Goal: Transaction & Acquisition: Purchase product/service

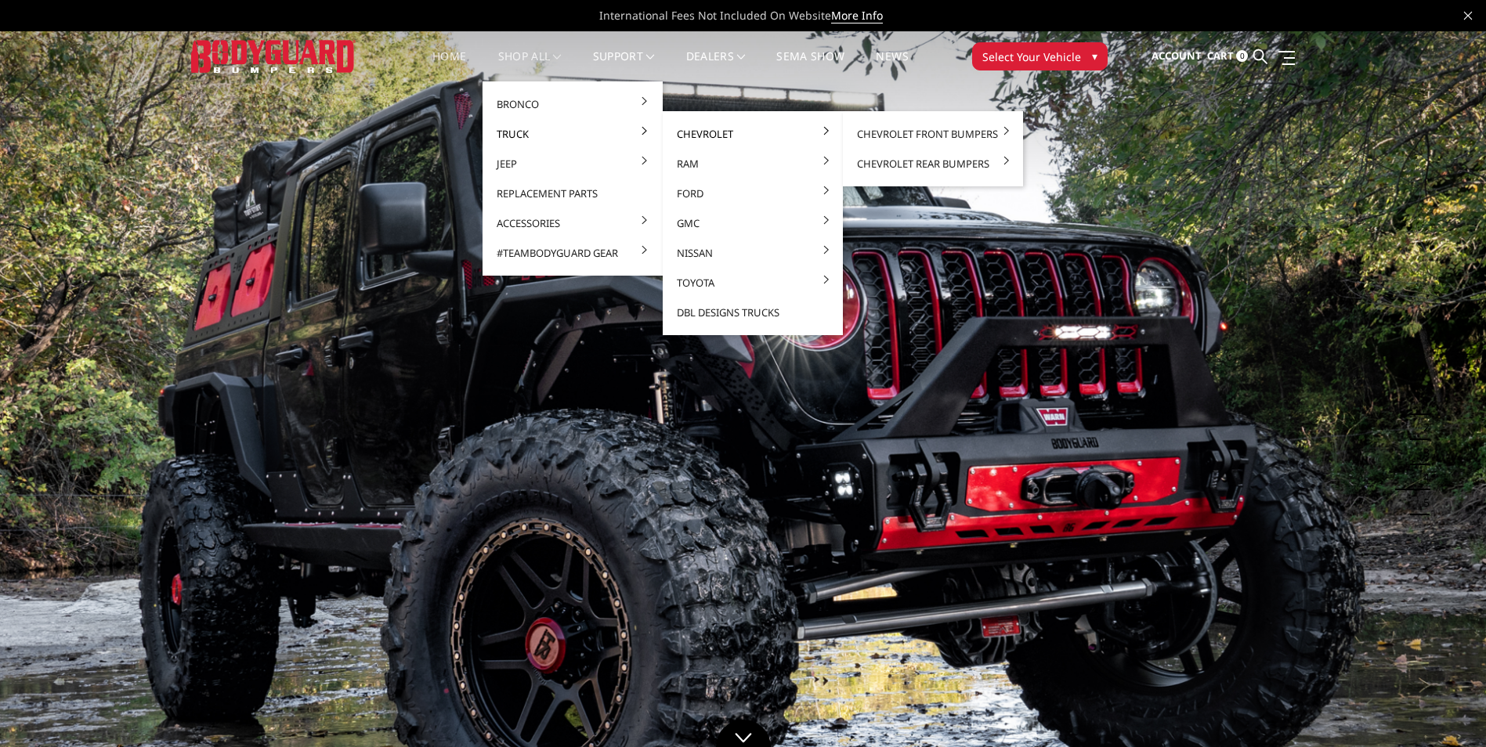
click at [793, 135] on link "Chevrolet" at bounding box center [753, 134] width 168 height 30
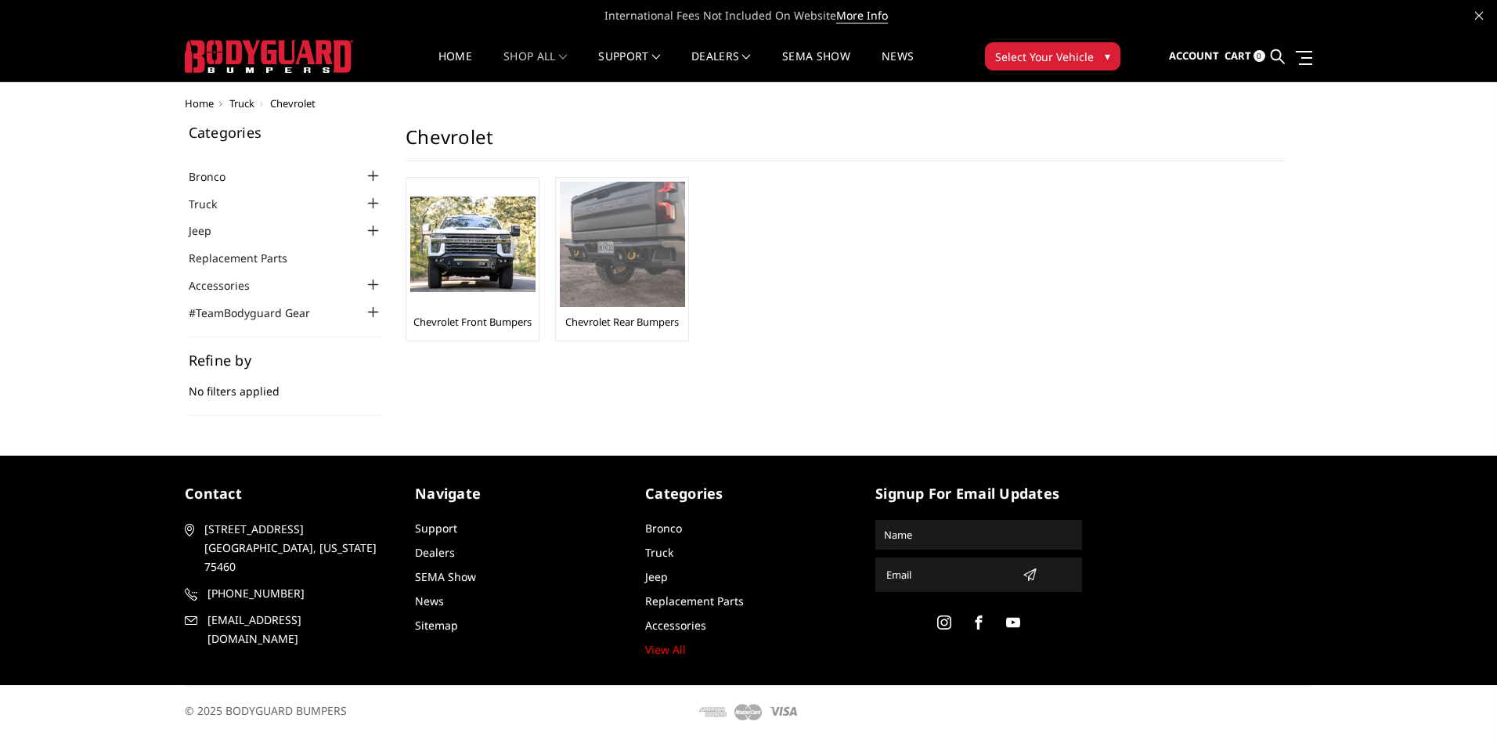
click at [600, 262] on img at bounding box center [622, 244] width 125 height 125
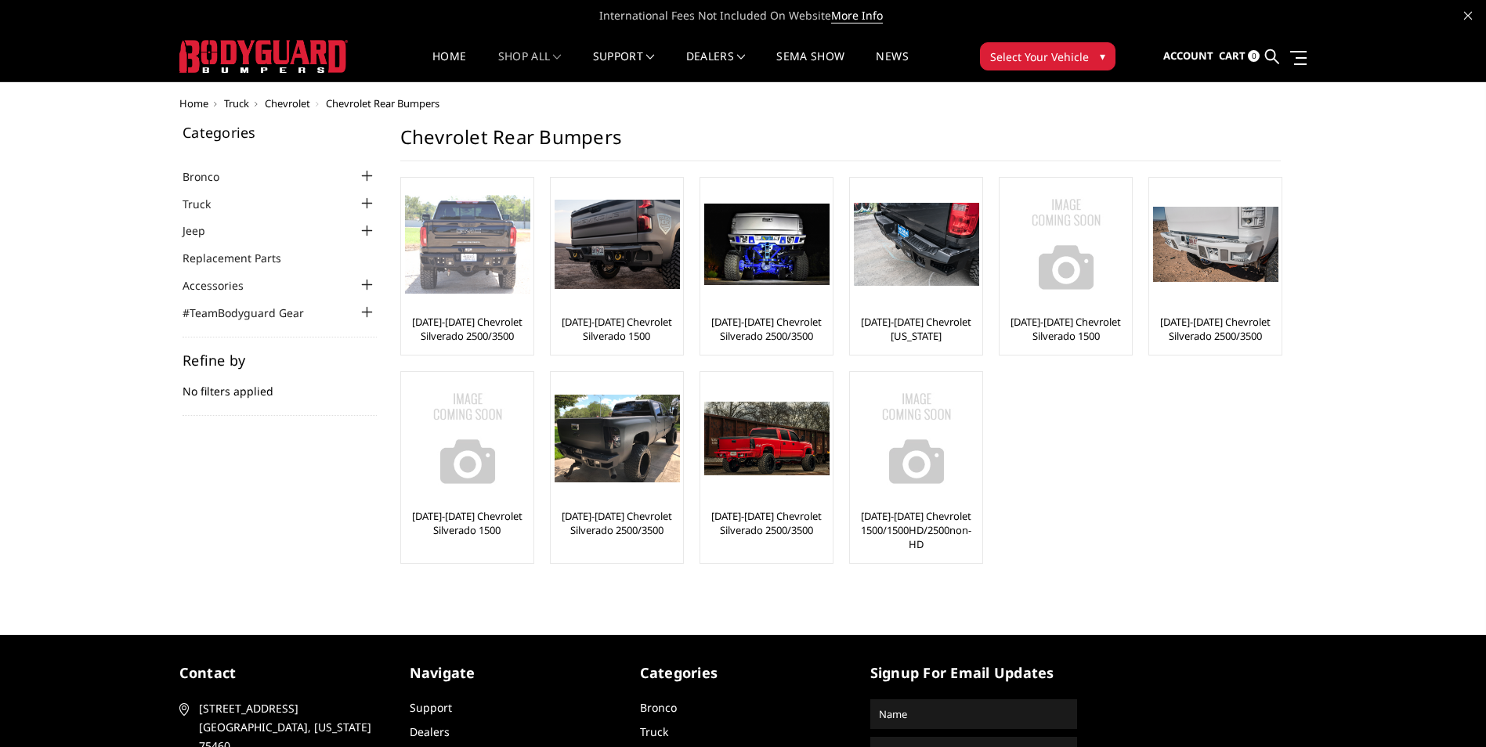
click at [464, 316] on link "[DATE]-[DATE] Chevrolet Silverado 2500/3500" at bounding box center [467, 329] width 125 height 28
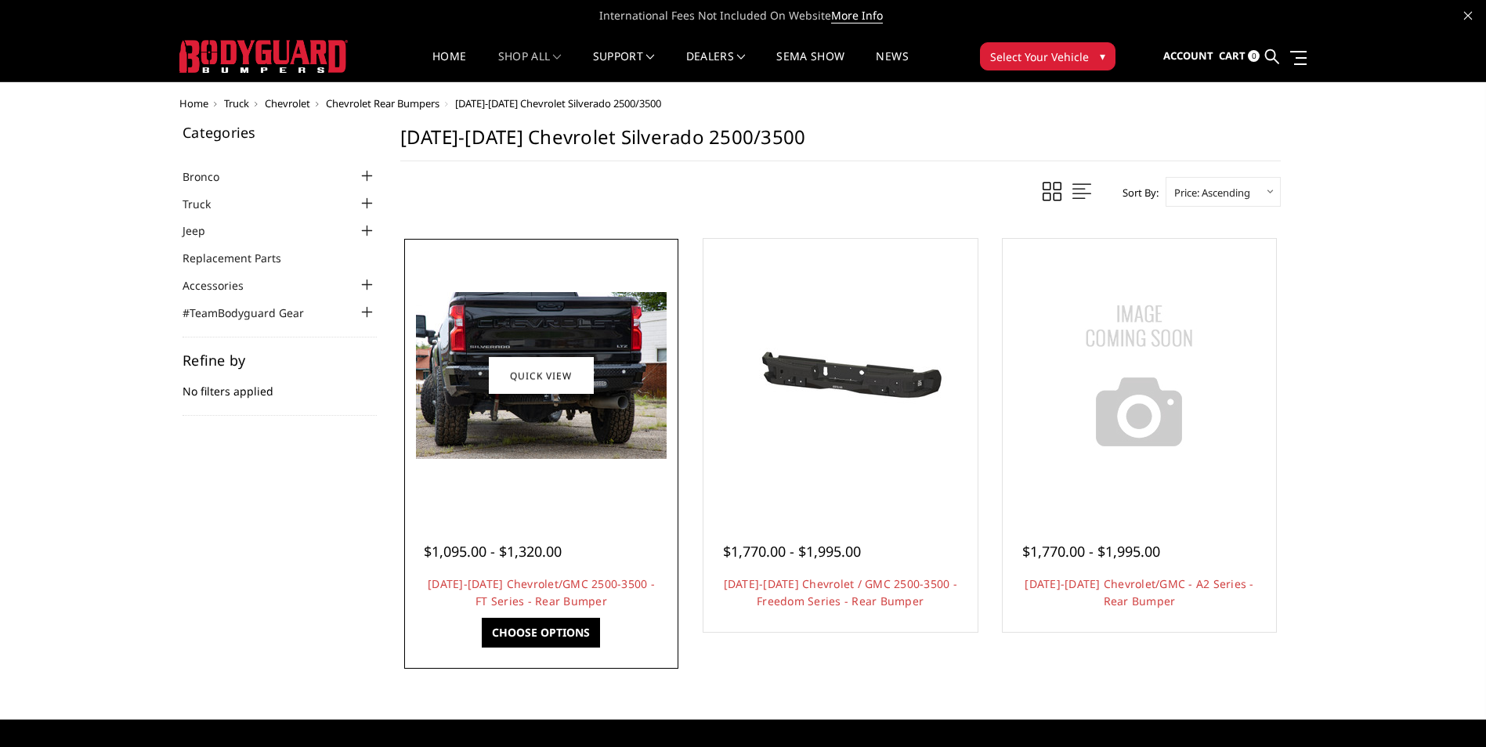
click at [574, 489] on div at bounding box center [541, 376] width 266 height 266
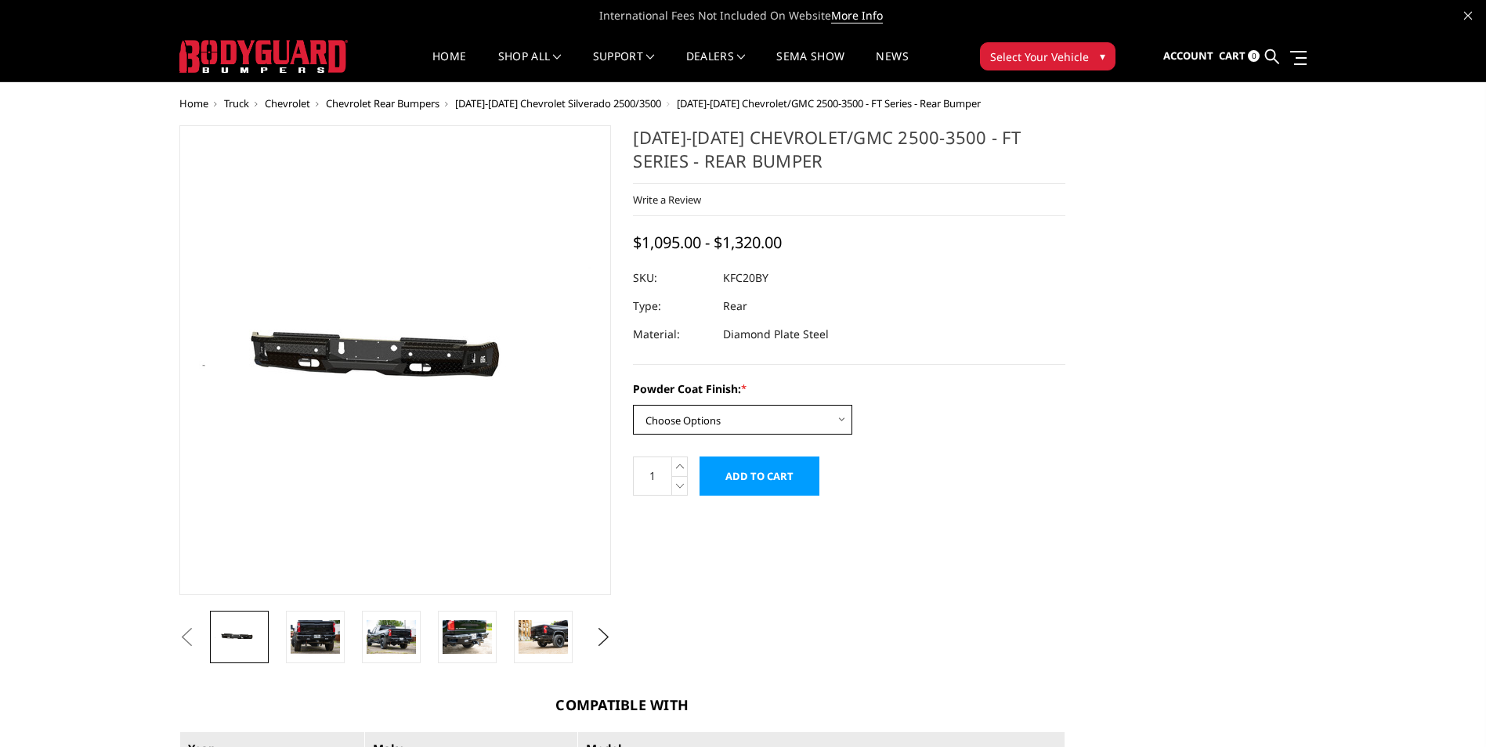
click at [818, 417] on select "Choose Options Bare Metal Gloss Black Powder Coat Textured Black Powder Coat" at bounding box center [742, 420] width 219 height 30
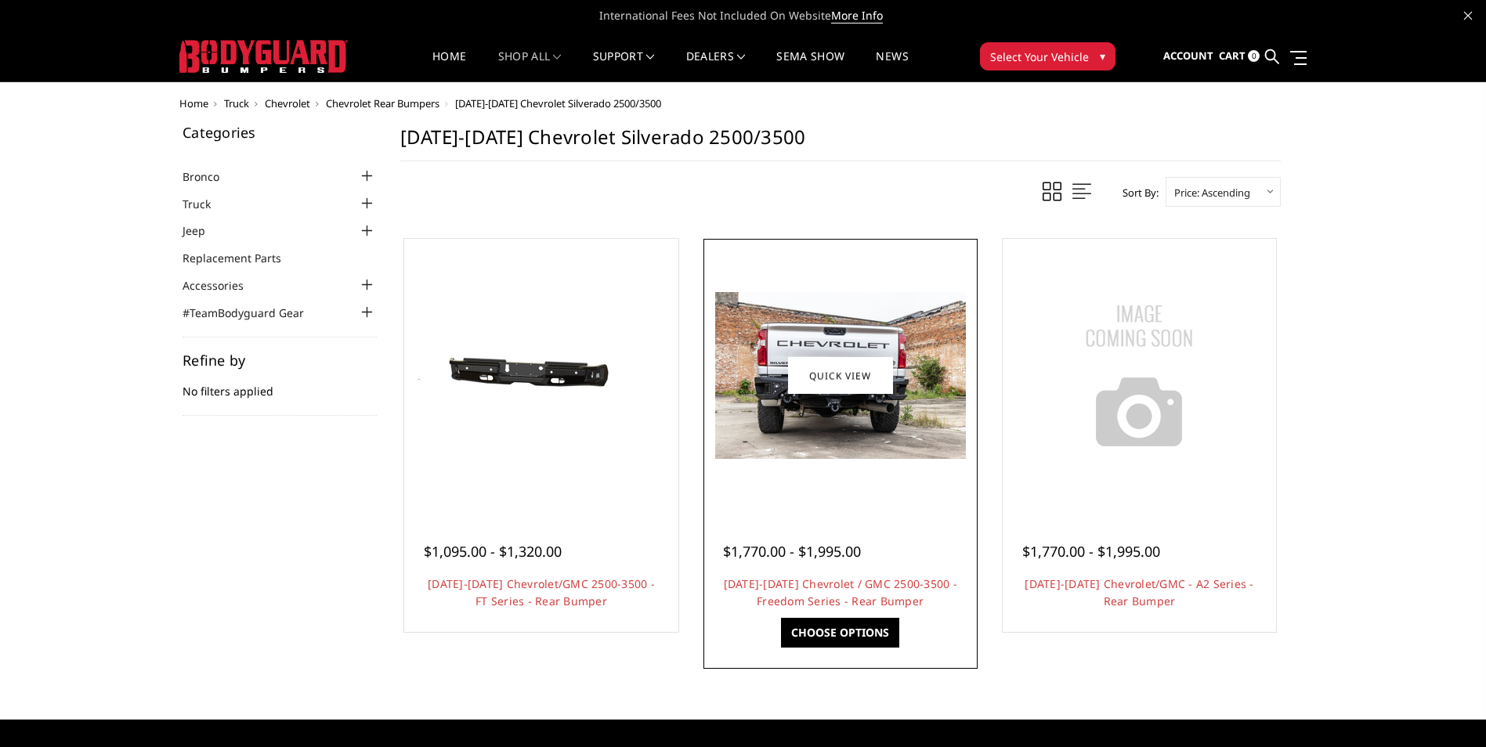
click at [904, 413] on img at bounding box center [840, 375] width 251 height 167
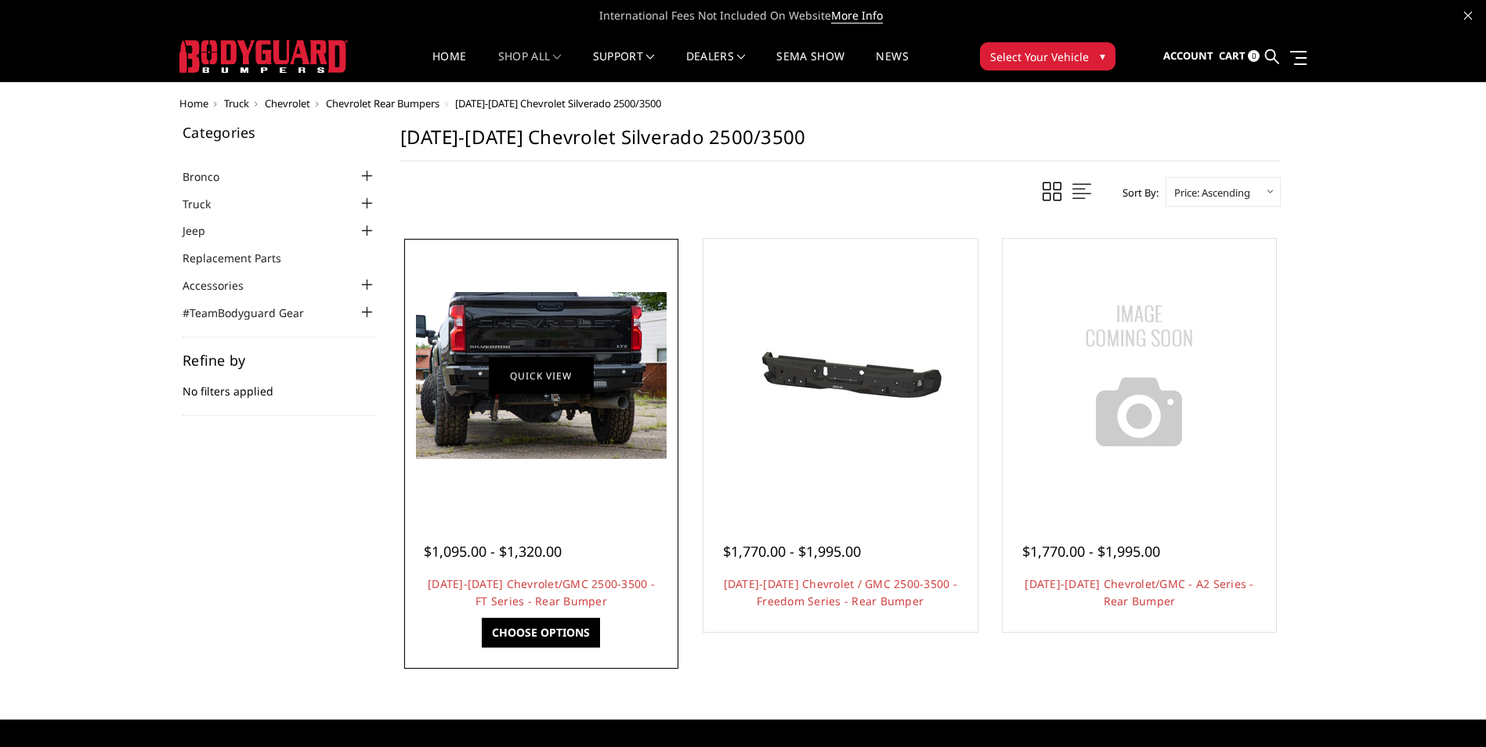
click at [544, 370] on link "Quick view" at bounding box center [541, 375] width 105 height 37
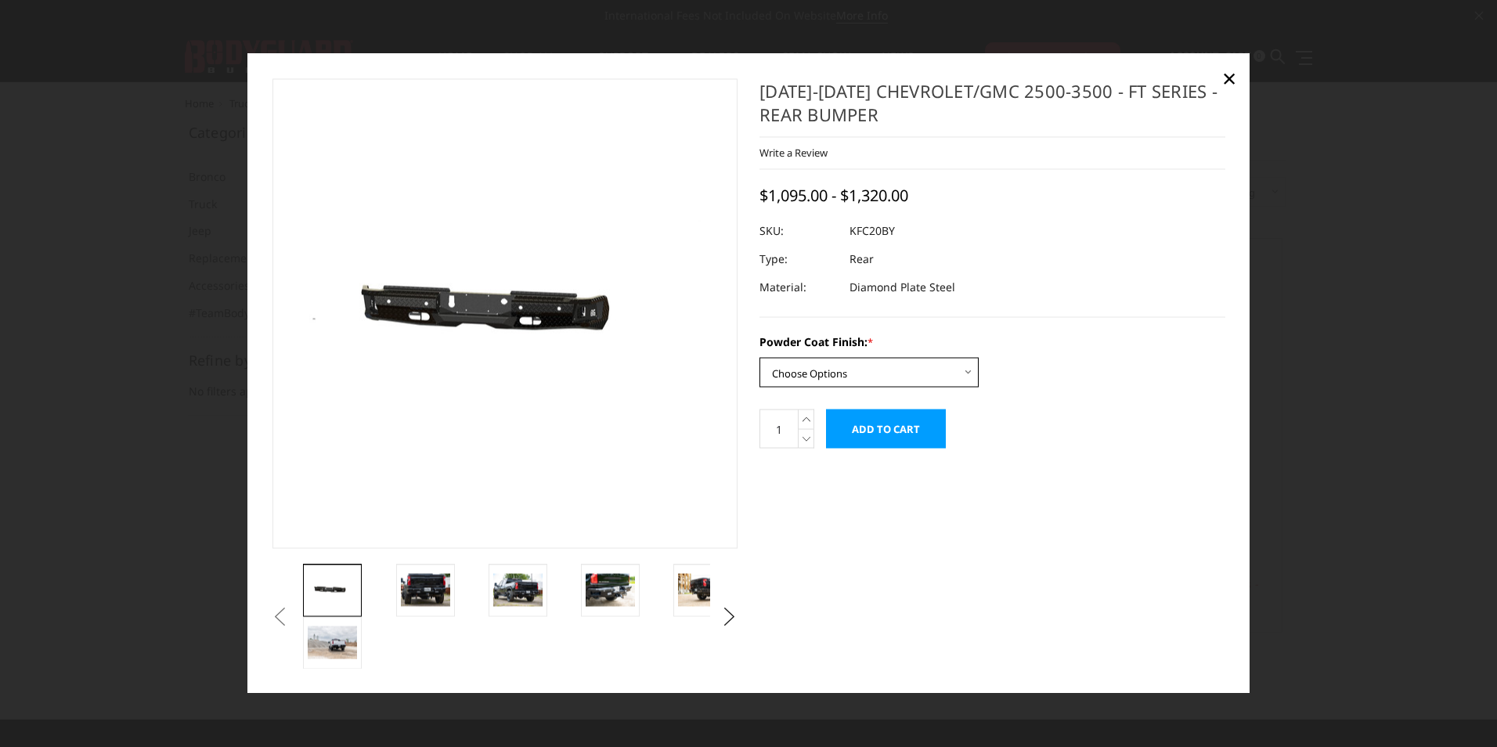
click at [835, 376] on select "Choose Options Bare Metal Gloss Black Powder Coat Textured Black Powder Coat" at bounding box center [869, 373] width 219 height 30
click at [760, 358] on select "Choose Options Bare Metal Gloss Black Powder Coat Textured Black Powder Coat" at bounding box center [869, 373] width 219 height 30
click at [891, 374] on select "Choose Options Bare Metal Gloss Black Powder Coat Textured Black Powder Coat" at bounding box center [869, 373] width 219 height 30
select select "3419"
click at [760, 358] on select "Choose Options Bare Metal Gloss Black Powder Coat Textured Black Powder Coat" at bounding box center [869, 373] width 219 height 30
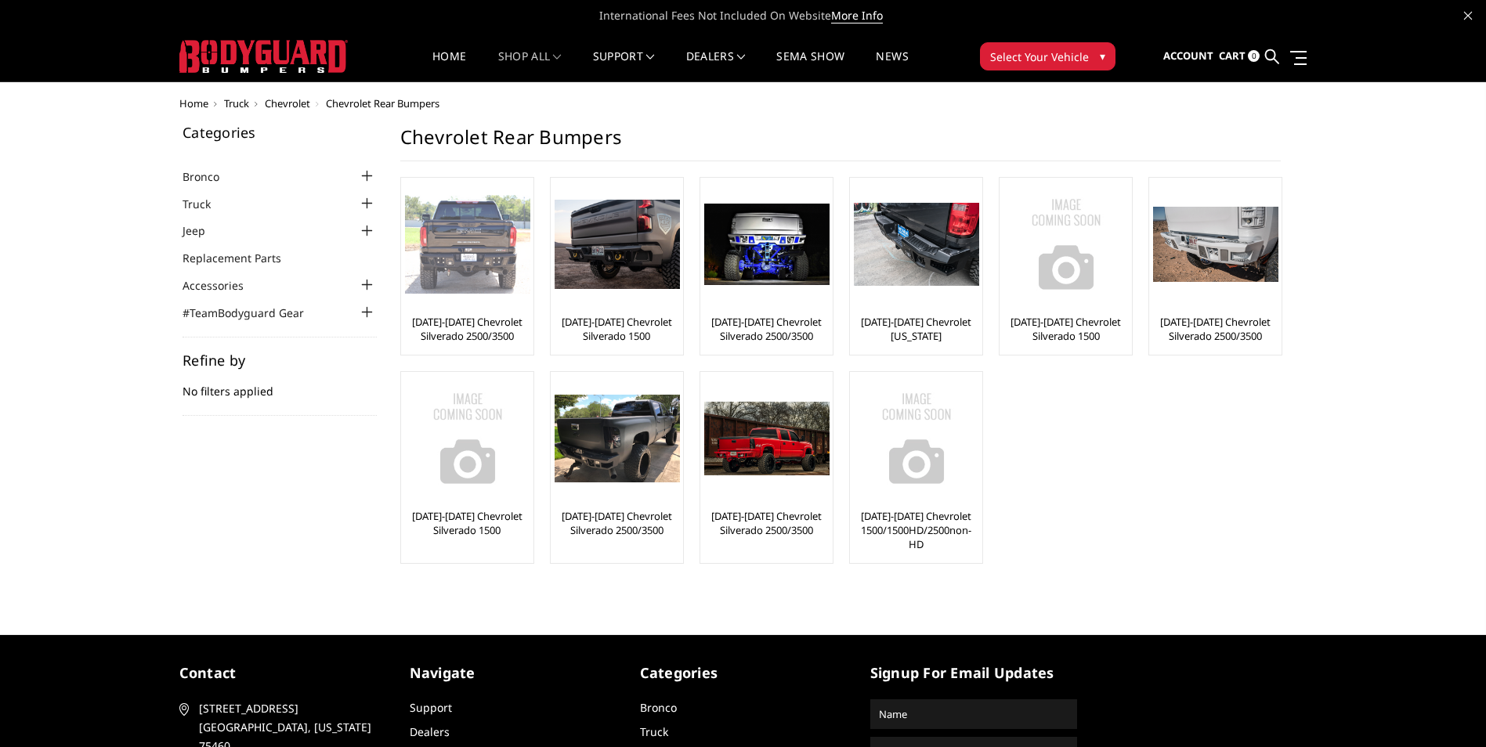
click at [444, 272] on img at bounding box center [467, 244] width 125 height 99
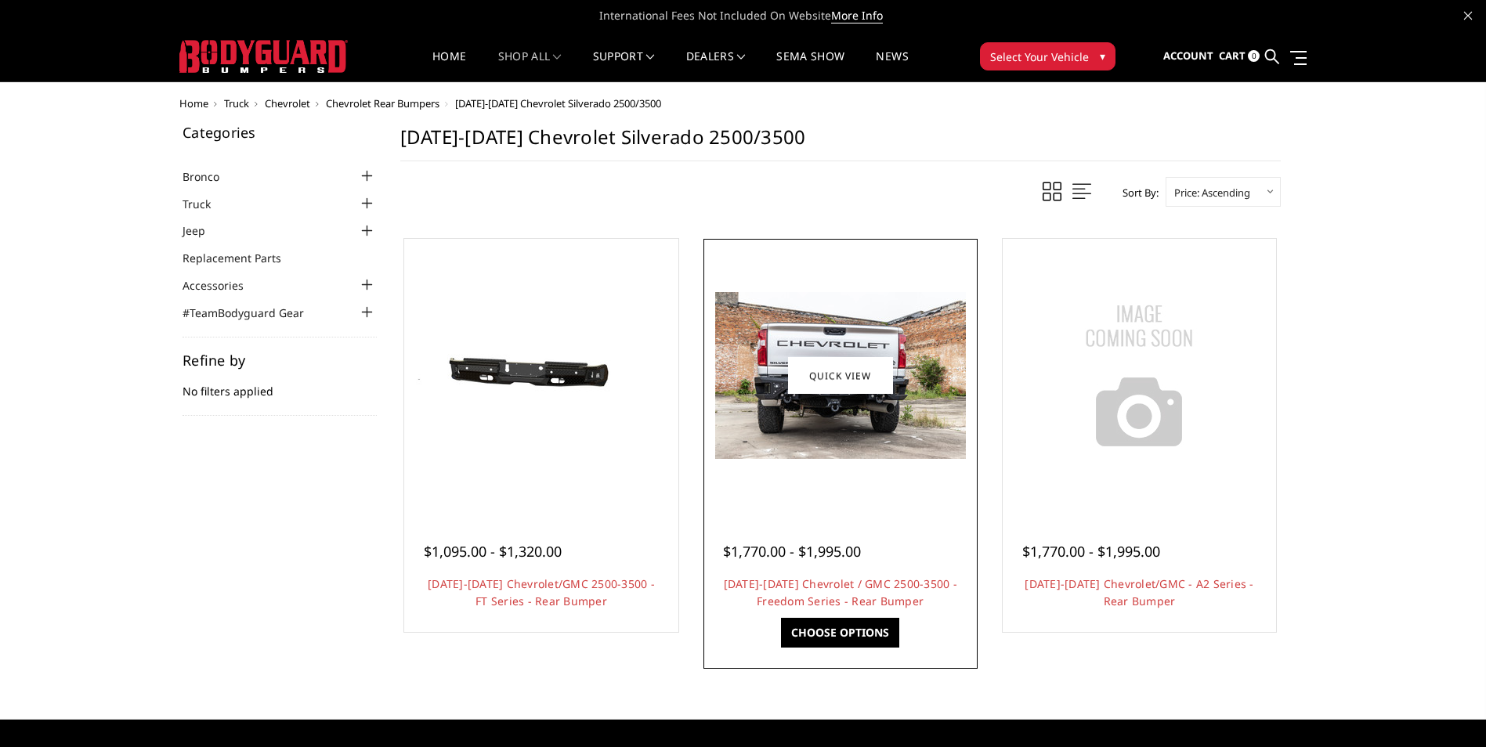
click at [941, 376] on img at bounding box center [840, 375] width 251 height 167
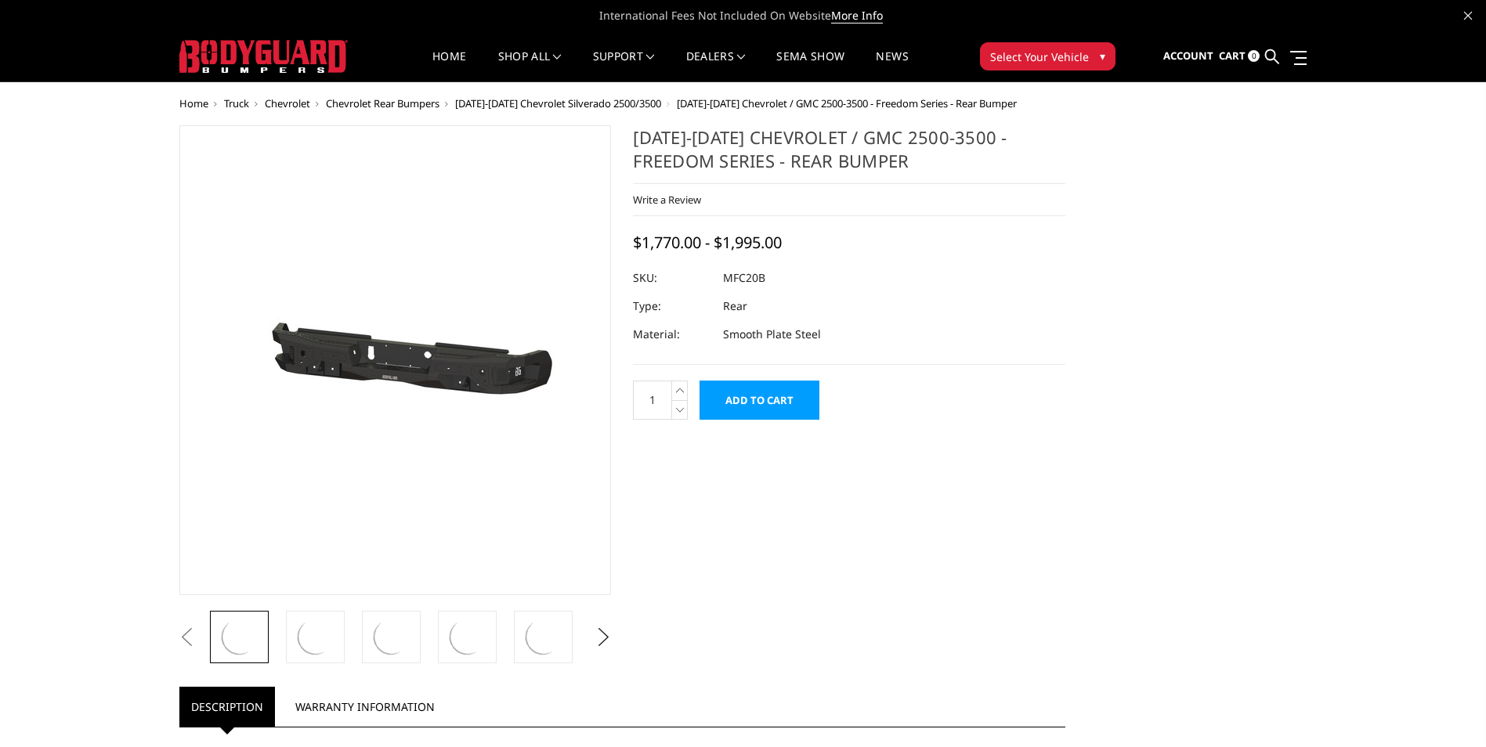
click at [875, 370] on section "[DATE]-[DATE] Chevrolet / GMC 2500-3500 - Freedom Series - Rear Bumper Write a …" at bounding box center [849, 280] width 454 height 311
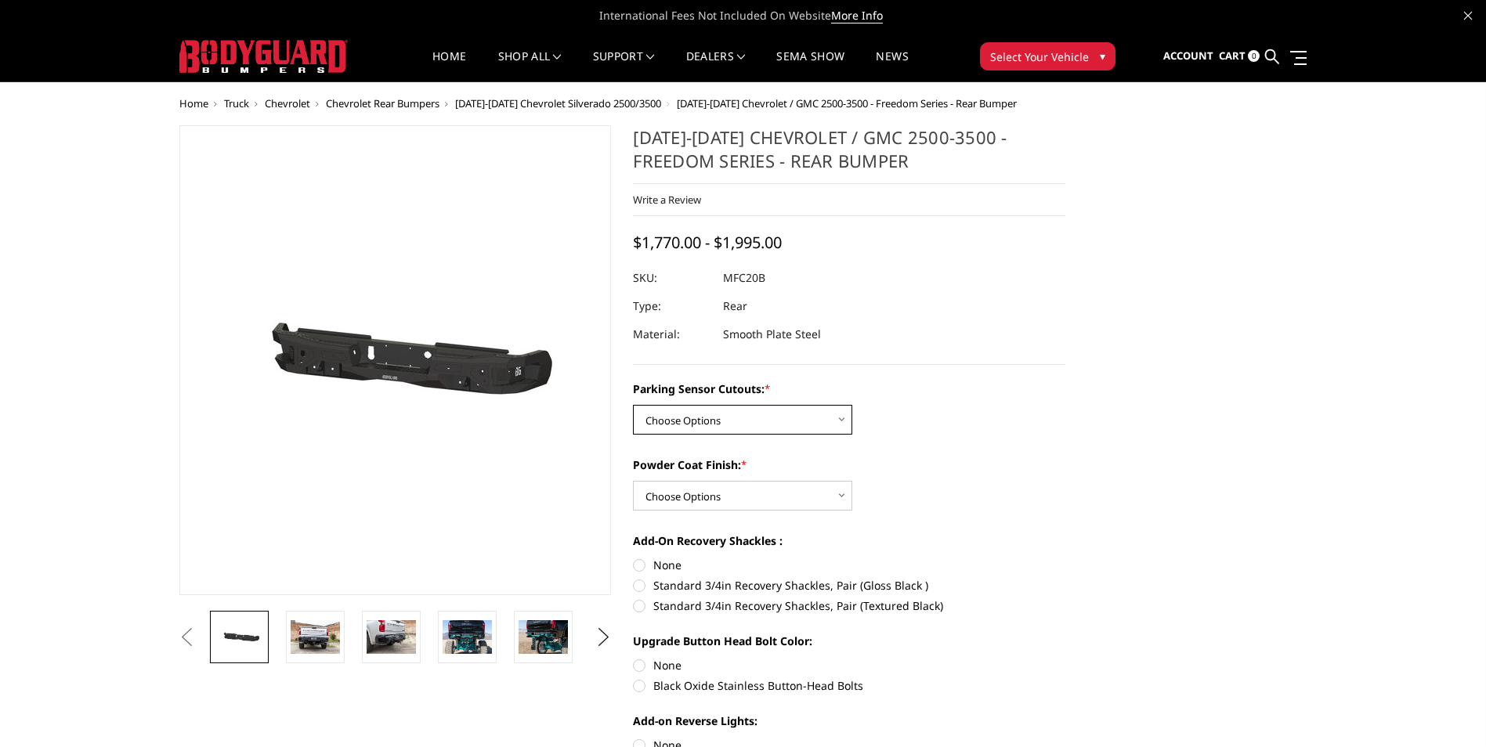
click at [762, 426] on select "Choose Options No - Without Parking Sensor Cutouts Yes - With Parking Sensor Cu…" at bounding box center [742, 420] width 219 height 30
click at [633, 405] on select "Choose Options No - Without Parking Sensor Cutouts Yes - With Parking Sensor Cu…" at bounding box center [742, 420] width 219 height 30
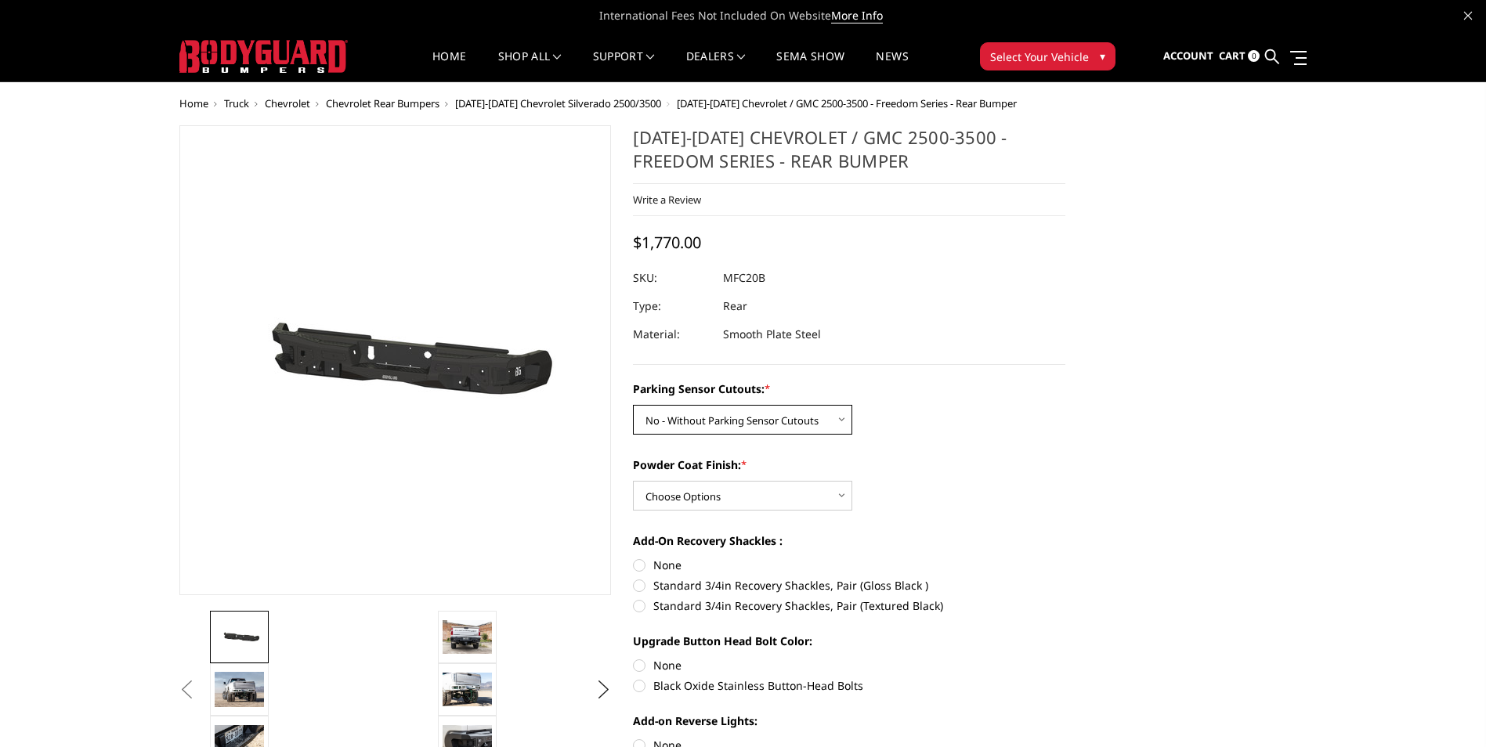
click at [797, 424] on select "Choose Options No - Without Parking Sensor Cutouts Yes - With Parking Sensor Cu…" at bounding box center [742, 420] width 219 height 30
select select "2870"
click at [633, 405] on select "Choose Options No - Without Parking Sensor Cutouts Yes - With Parking Sensor Cu…" at bounding box center [742, 420] width 219 height 30
click at [797, 495] on select "Choose Options Bare Metal Texture Black Powder Coat" at bounding box center [742, 496] width 219 height 30
click at [633, 481] on select "Choose Options Bare Metal Texture Black Powder Coat" at bounding box center [742, 496] width 219 height 30
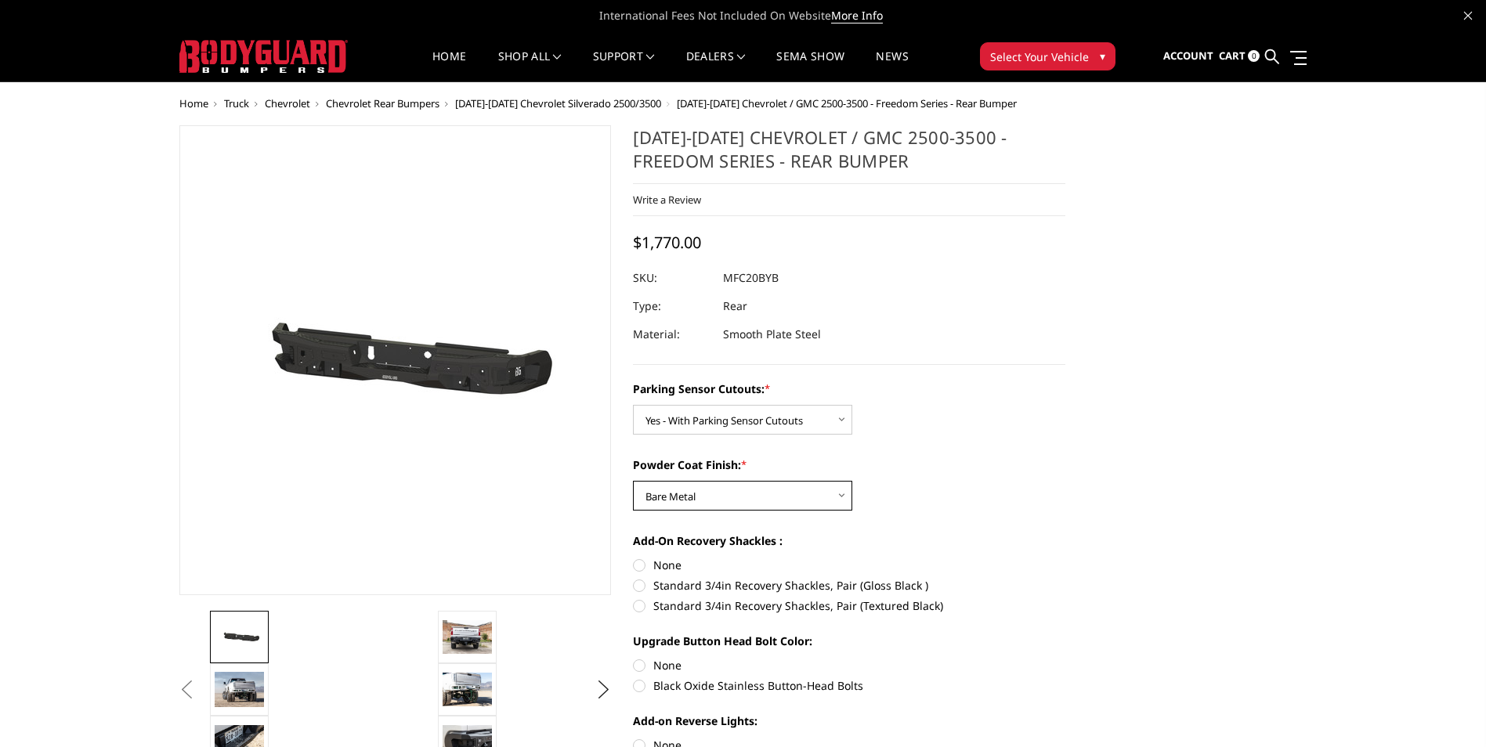
click at [786, 486] on select "Choose Options Bare Metal Texture Black Powder Coat" at bounding box center [742, 496] width 219 height 30
select select "2872"
click at [633, 481] on select "Choose Options Bare Metal Texture Black Powder Coat" at bounding box center [742, 496] width 219 height 30
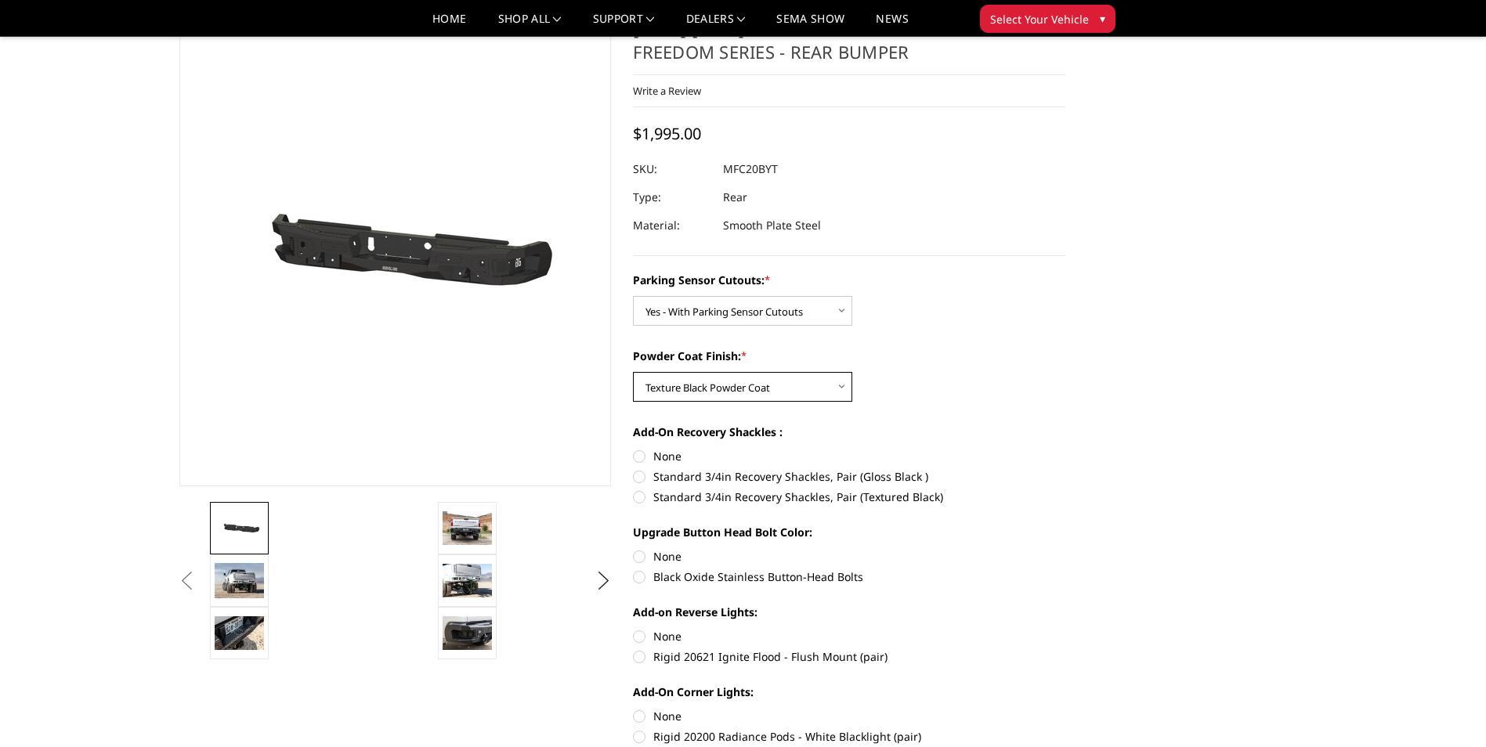
scroll to position [157, 0]
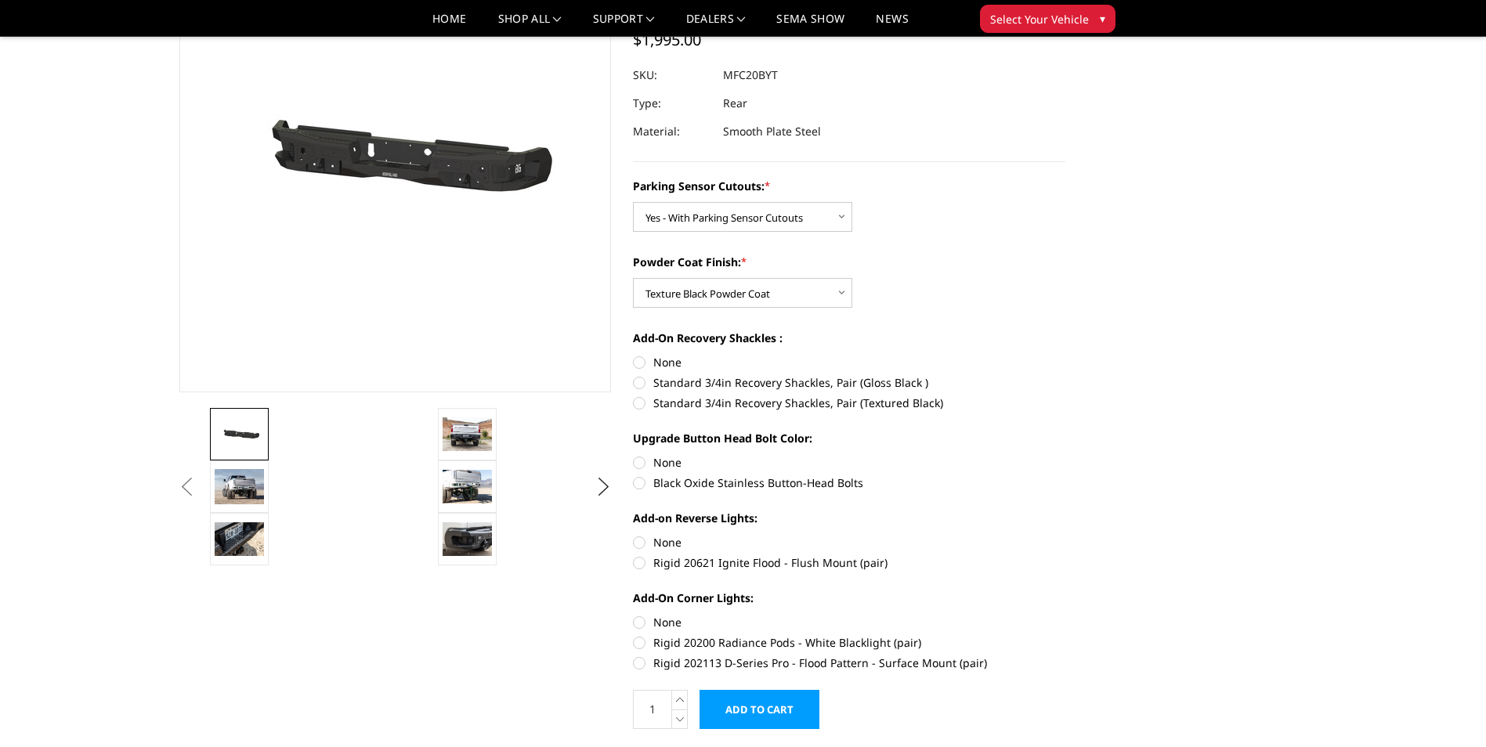
click at [641, 382] on label "Standard 3/4in Recovery Shackles, Pair (Gloss Black )" at bounding box center [849, 382] width 432 height 16
click at [1065, 355] on input "Standard 3/4in Recovery Shackles, Pair (Gloss Black )" at bounding box center [1065, 354] width 1 height 1
radio input "true"
click at [640, 460] on label "None" at bounding box center [849, 462] width 432 height 16
click at [634, 455] on input "None" at bounding box center [633, 454] width 1 height 1
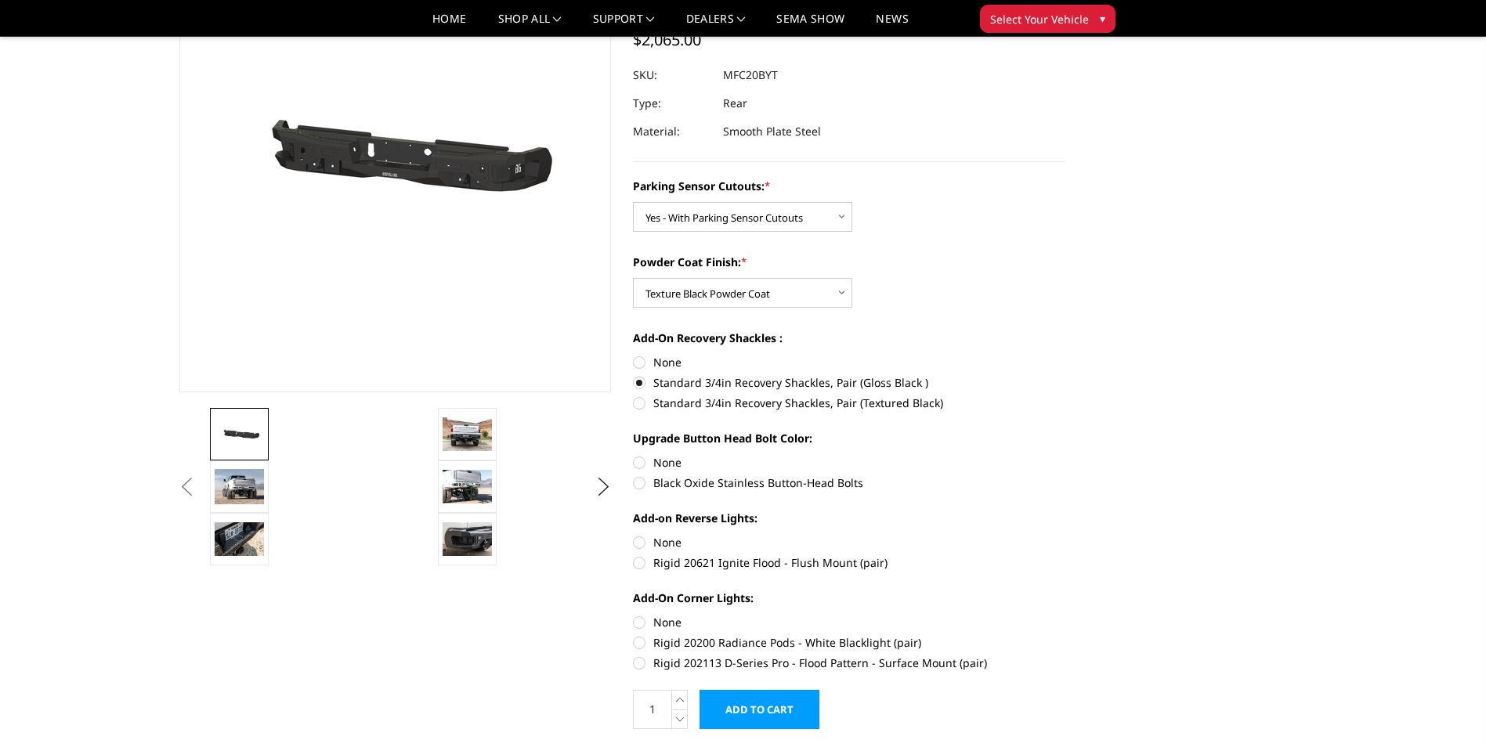
radio input "true"
click at [641, 490] on label "Black Oxide Stainless Button-Head Bolts" at bounding box center [849, 483] width 432 height 16
click at [1065, 455] on input "Black Oxide Stainless Button-Head Bolts" at bounding box center [1065, 454] width 1 height 1
radio input "true"
click at [641, 560] on label "Rigid 20621 Ignite Flood - Flush Mount (pair)" at bounding box center [849, 563] width 432 height 16
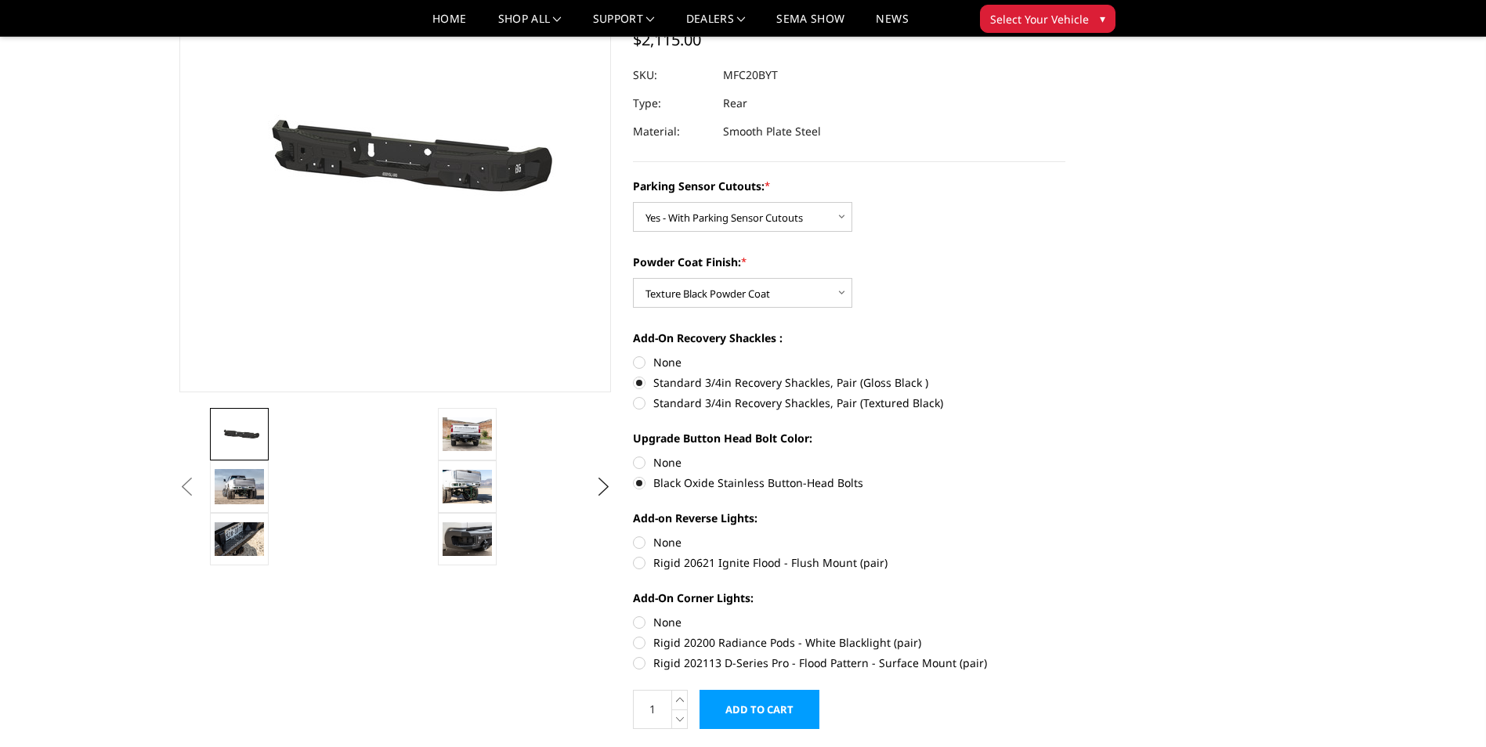
click at [1065, 535] on input "Rigid 20621 Ignite Flood - Flush Mount (pair)" at bounding box center [1065, 534] width 1 height 1
radio input "true"
click at [636, 640] on label "Rigid 20200 Radiance Pods - White Blacklight (pair)" at bounding box center [849, 642] width 432 height 16
click at [1065, 615] on input "Rigid 20200 Radiance Pods - White Blacklight (pair)" at bounding box center [1065, 614] width 1 height 1
radio input "true"
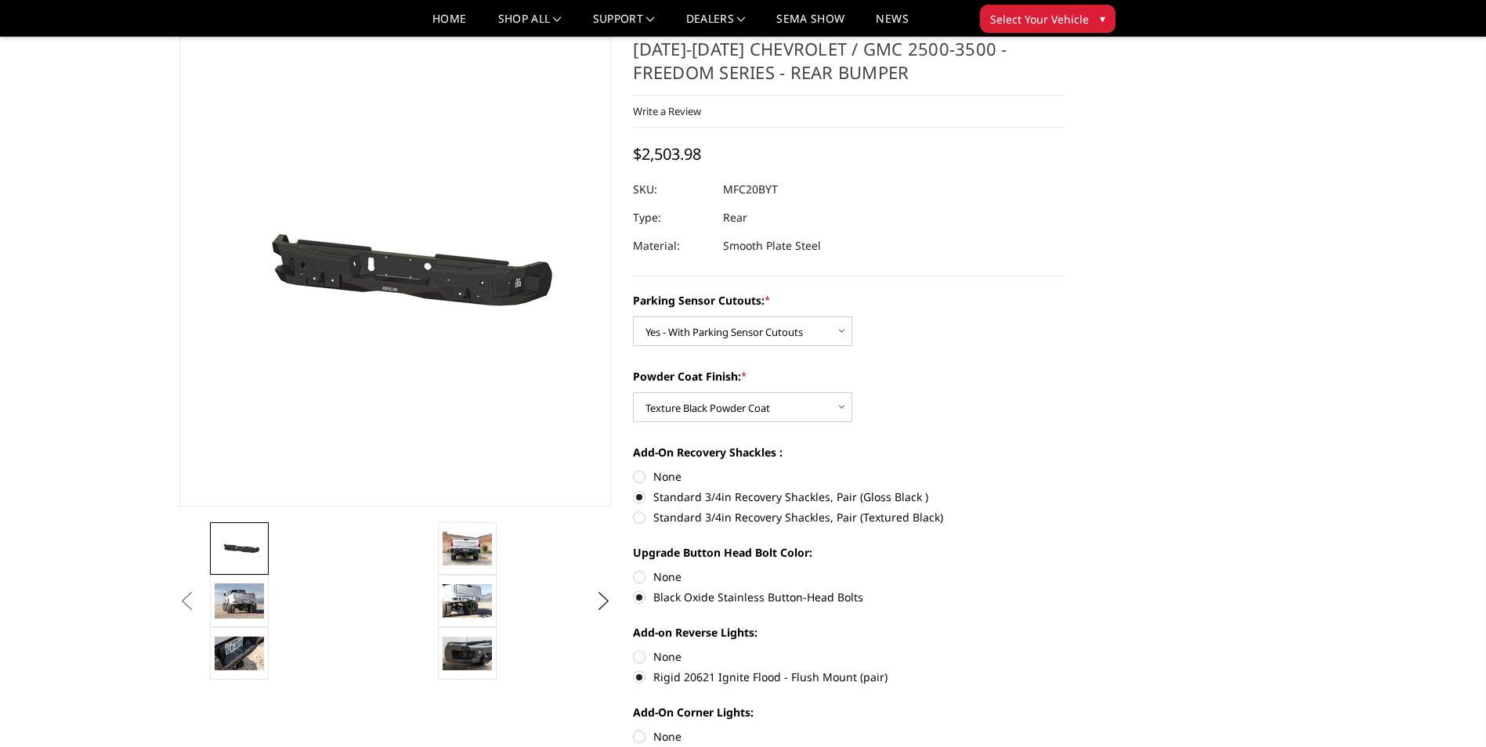
scroll to position [0, 0]
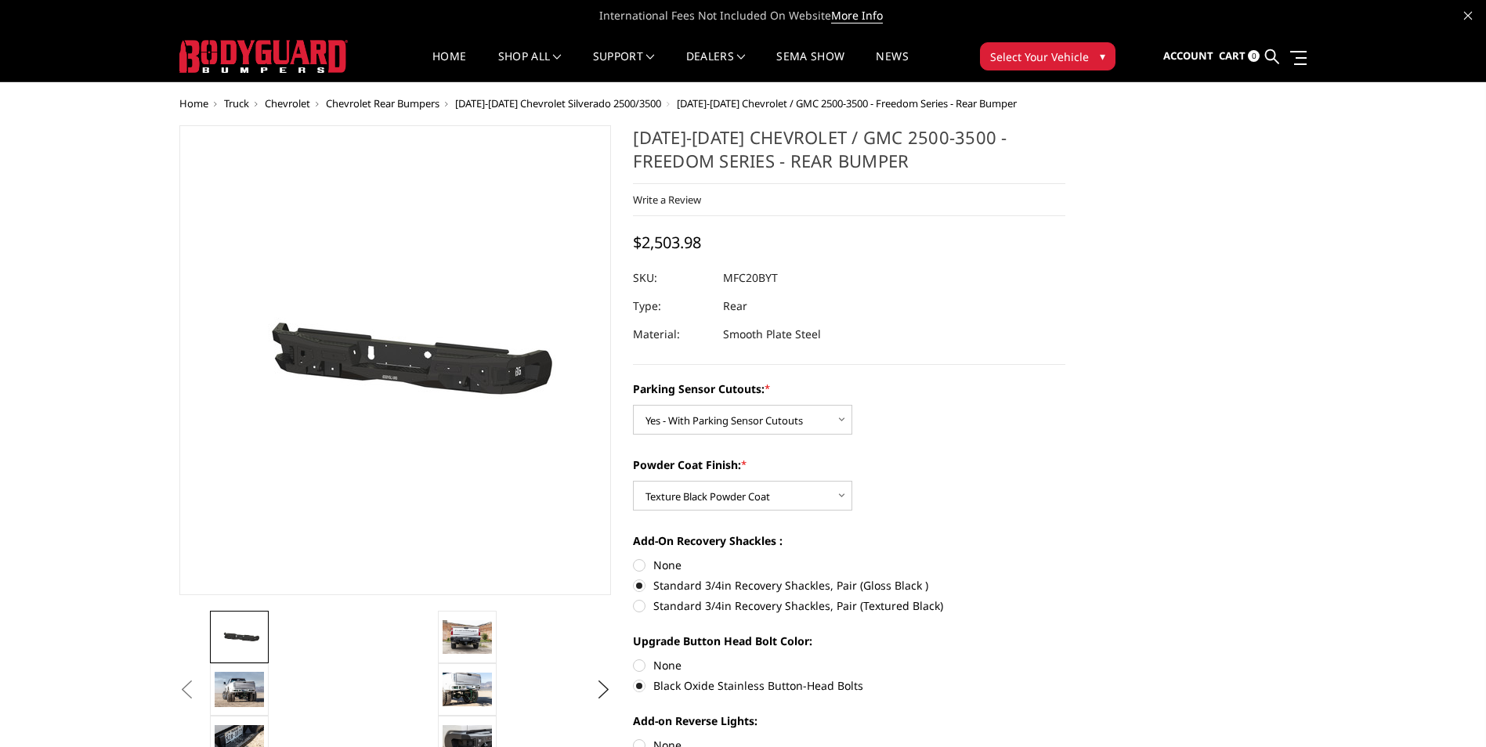
drag, startPoint x: 792, startPoint y: 281, endPoint x: 721, endPoint y: 273, distance: 71.0
click at [721, 273] on div at bounding box center [849, 278] width 432 height 28
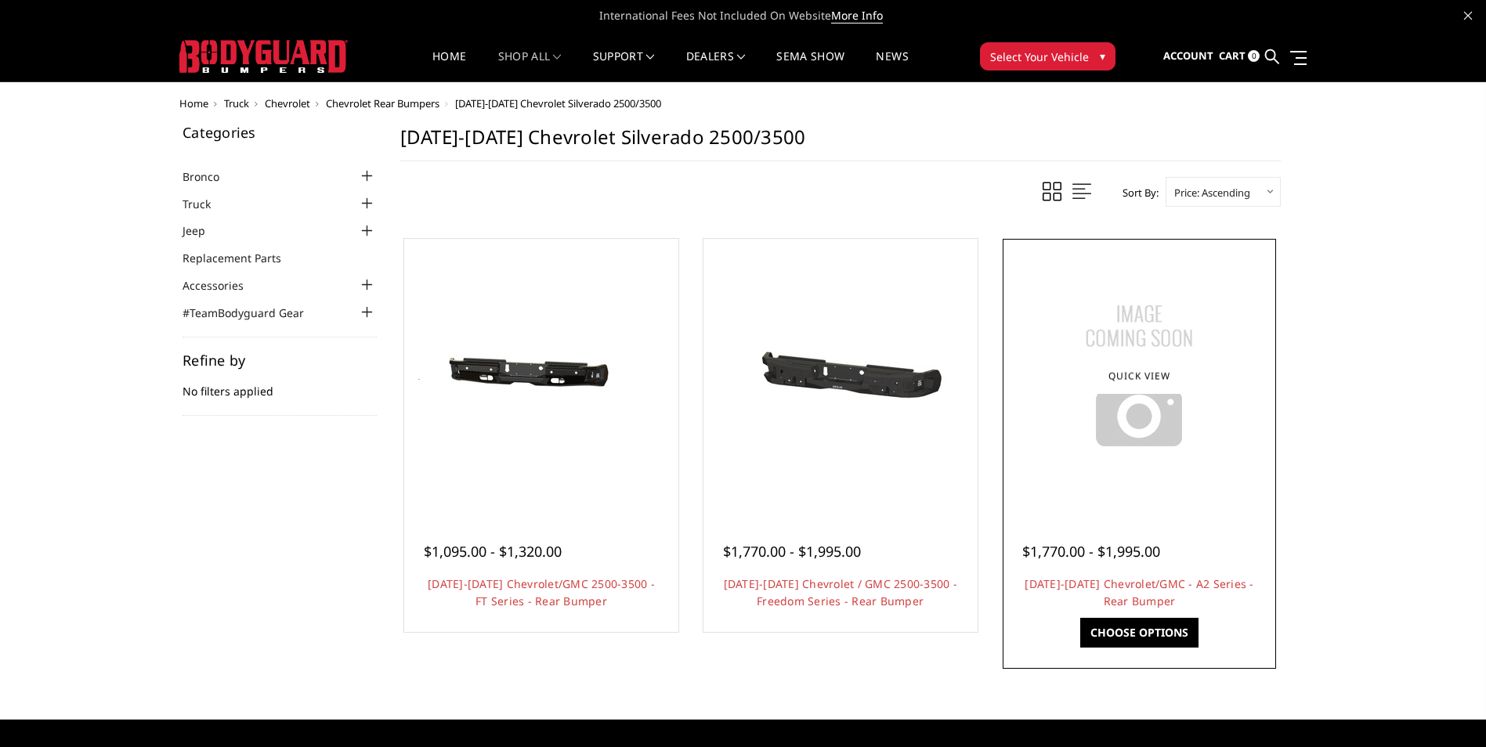
click at [1101, 454] on img at bounding box center [1139, 376] width 196 height 196
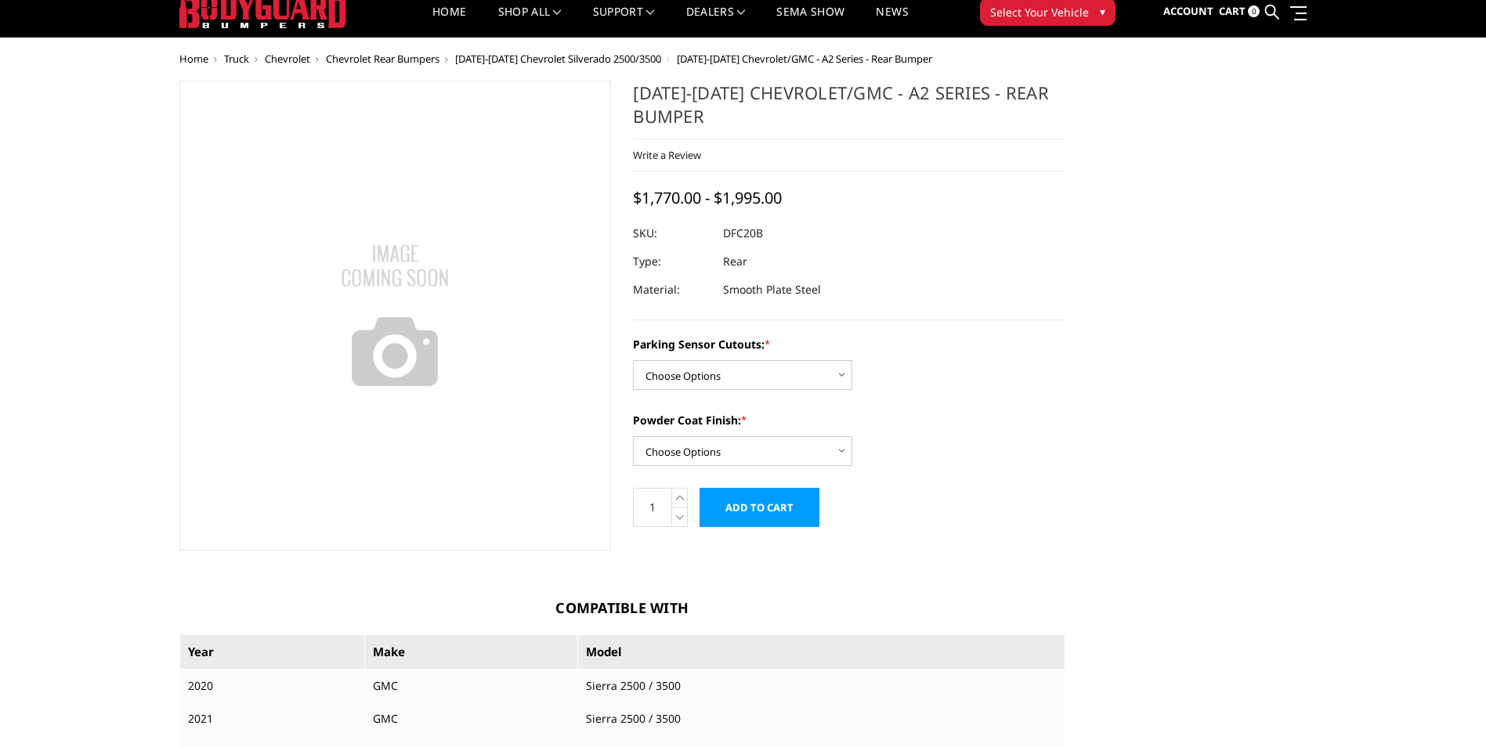
scroll to position [78, 0]
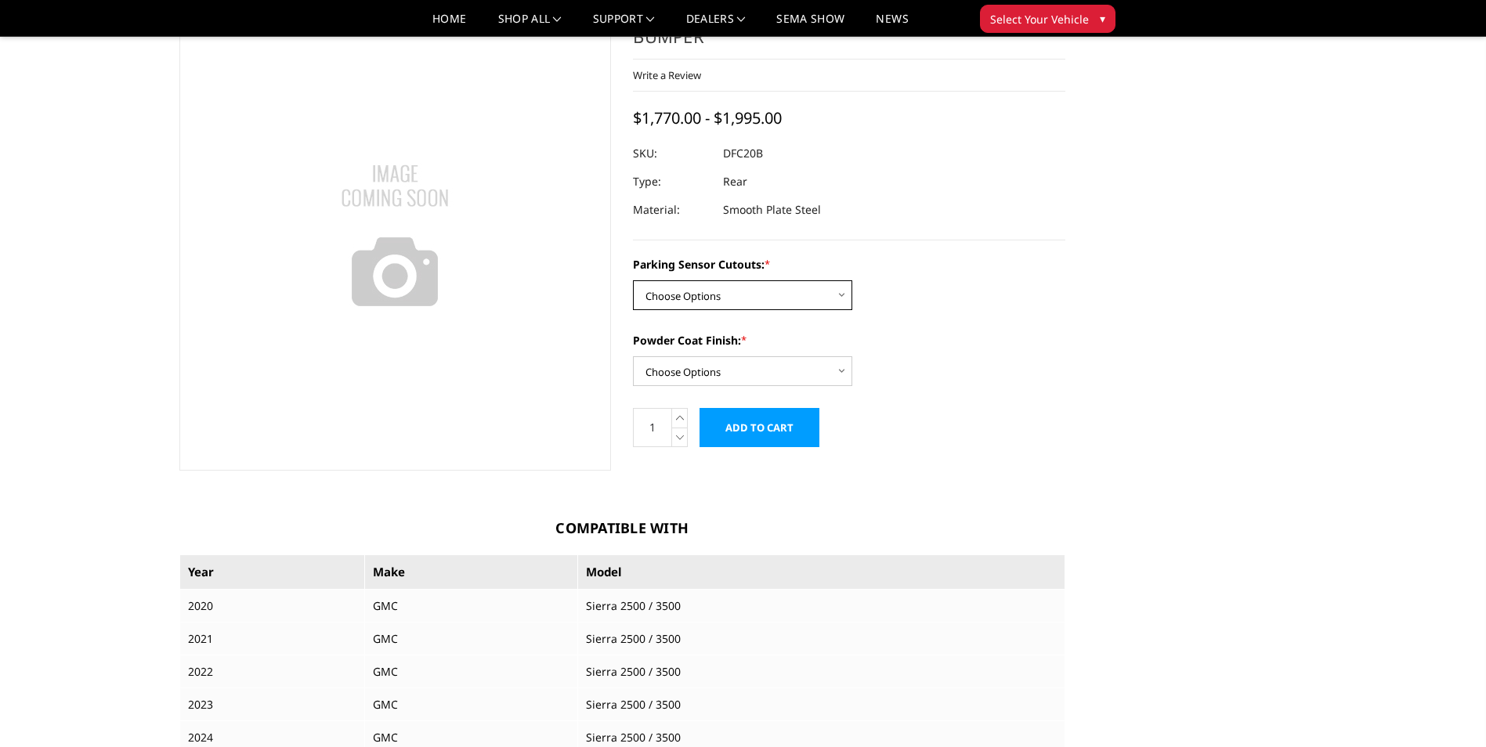
click at [761, 282] on select "Choose Options No - Without Parking Sensor Cutouts Yes - With Parking Sensor Cu…" at bounding box center [742, 295] width 219 height 30
select select "2261"
click at [633, 280] on select "Choose Options No - Without Parking Sensor Cutouts Yes - With Parking Sensor Cu…" at bounding box center [742, 295] width 219 height 30
click at [769, 361] on select "Choose Options Bare Metal Textured Black Powder Coat" at bounding box center [742, 371] width 219 height 30
select select "2263"
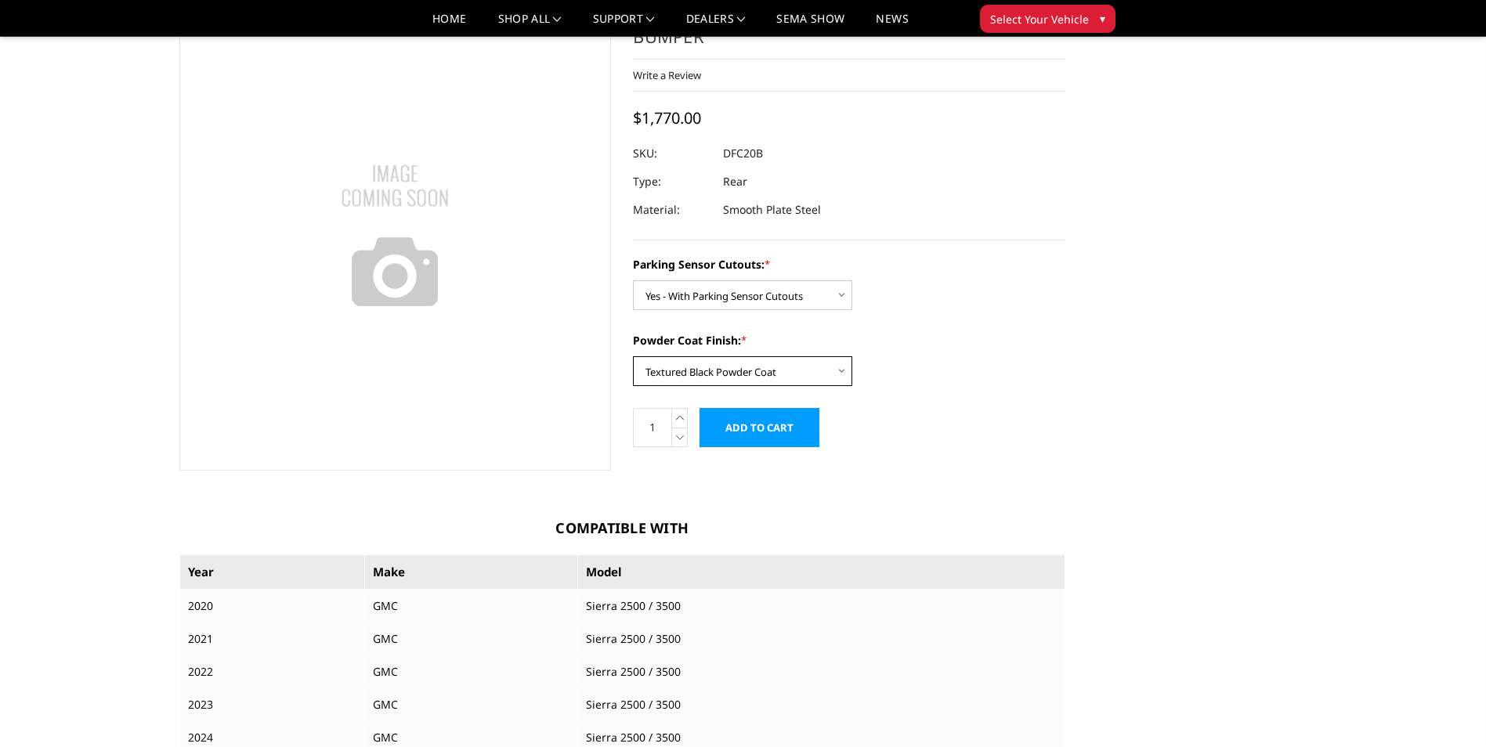
click at [633, 356] on select "Choose Options Bare Metal Textured Black Powder Coat" at bounding box center [742, 371] width 219 height 30
click at [778, 297] on select "Choose Options No - Without Parking Sensor Cutouts Yes - With Parking Sensor Cu…" at bounding box center [742, 295] width 219 height 30
select select "2260"
click at [633, 280] on select "Choose Options No - Without Parking Sensor Cutouts Yes - With Parking Sensor Cu…" at bounding box center [742, 295] width 219 height 30
click at [787, 374] on select "Choose Options Bare Metal Textured Black Powder Coat" at bounding box center [742, 371] width 219 height 30
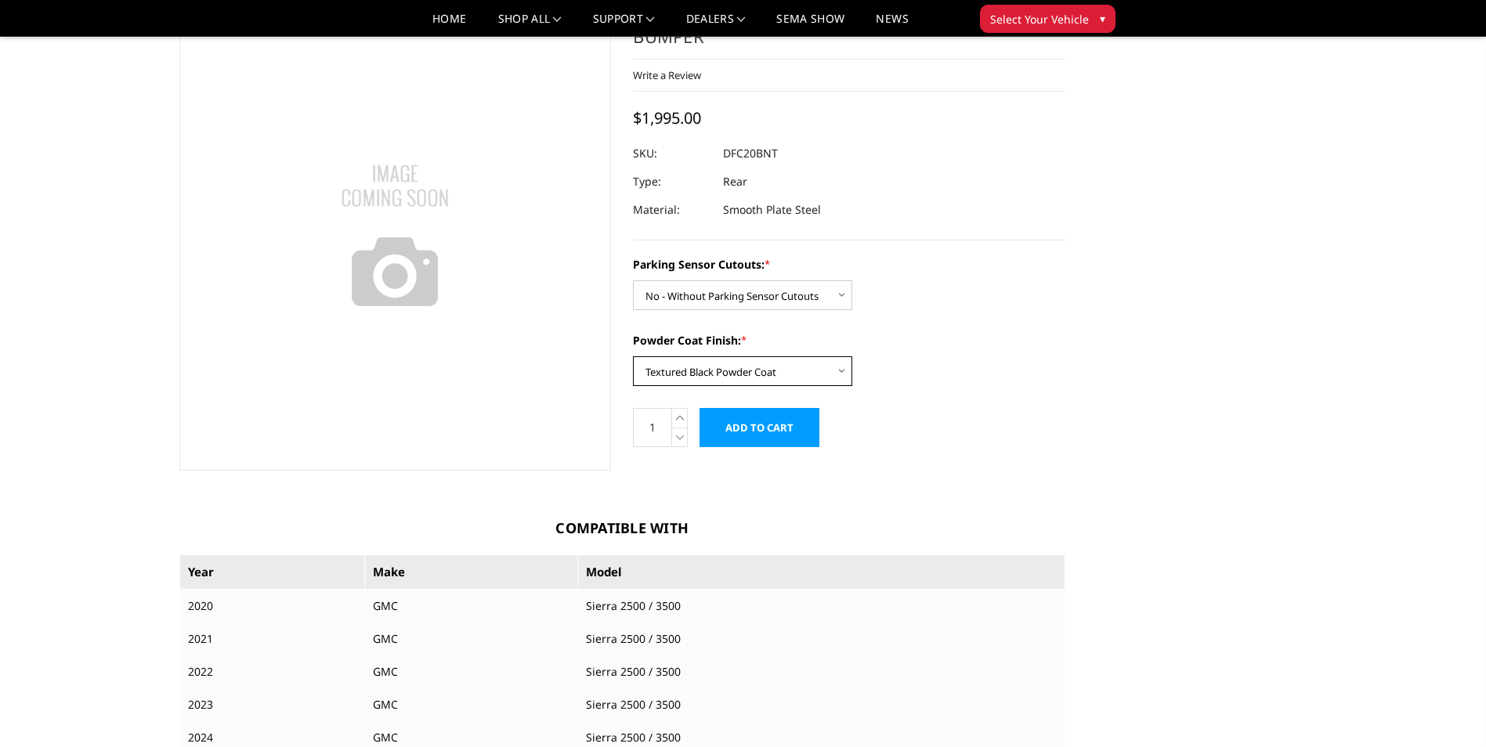
select select "2262"
click at [633, 356] on select "Choose Options Bare Metal Textured Black Powder Coat" at bounding box center [742, 371] width 219 height 30
click at [785, 298] on select "Choose Options No - Without Parking Sensor Cutouts Yes - With Parking Sensor Cu…" at bounding box center [742, 295] width 219 height 30
click at [633, 280] on select "Choose Options No - Without Parking Sensor Cutouts Yes - With Parking Sensor Cu…" at bounding box center [742, 295] width 219 height 30
click at [804, 301] on select "Choose Options No - Without Parking Sensor Cutouts Yes - With Parking Sensor Cu…" at bounding box center [742, 295] width 219 height 30
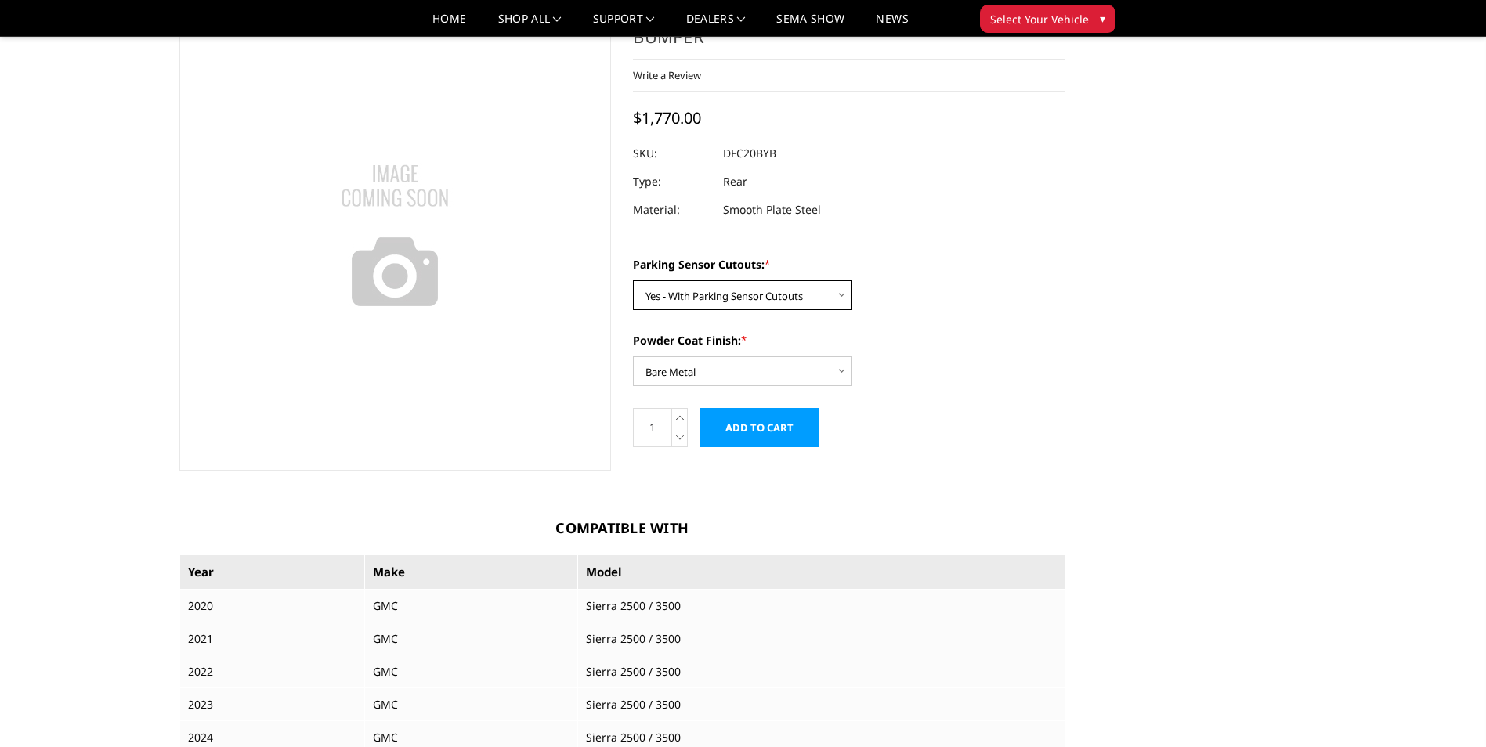
select select "2260"
click at [633, 280] on select "Choose Options No - Without Parking Sensor Cutouts Yes - With Parking Sensor Cu…" at bounding box center [742, 295] width 219 height 30
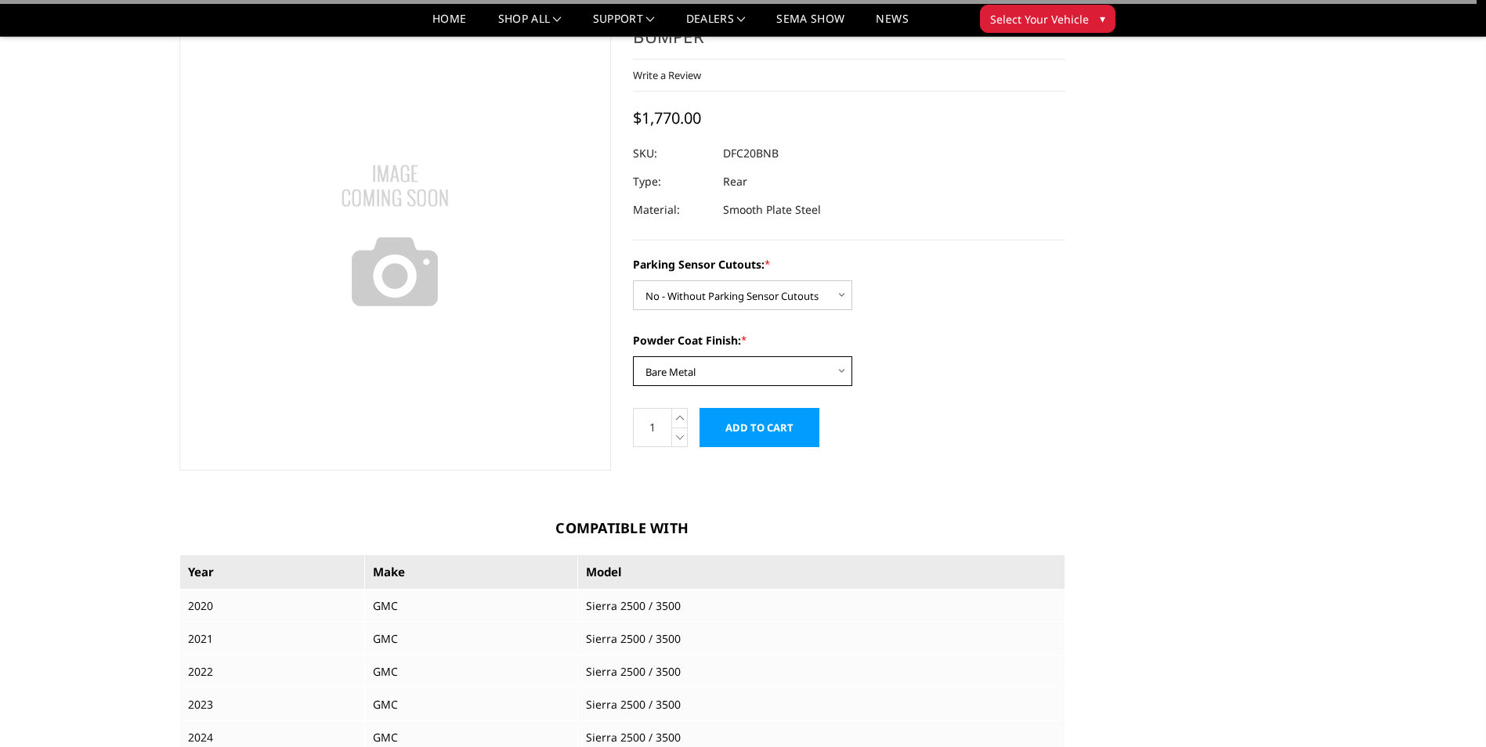
click at [793, 368] on select "Choose Options Bare Metal Textured Black Powder Coat" at bounding box center [742, 371] width 219 height 30
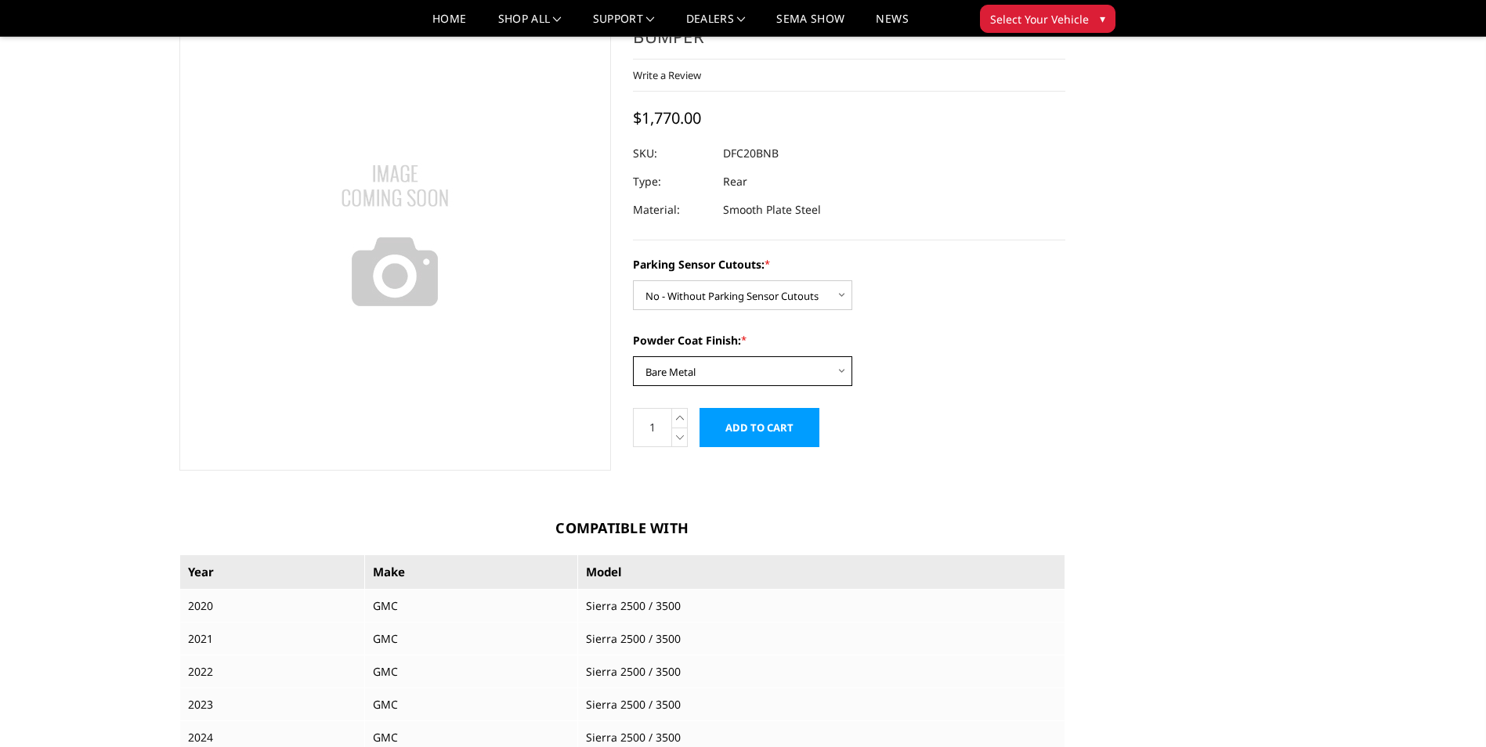
select select "2263"
click at [633, 356] on select "Choose Options Bare Metal Textured Black Powder Coat" at bounding box center [742, 371] width 219 height 30
drag, startPoint x: 793, startPoint y: 154, endPoint x: 702, endPoint y: 157, distance: 90.9
click at [702, 157] on dl "SKU: DFC20BNT UPC: Type: Rear Material: Smooth Plate Steel" at bounding box center [849, 181] width 432 height 85
drag, startPoint x: 782, startPoint y: 154, endPoint x: 724, endPoint y: 148, distance: 58.3
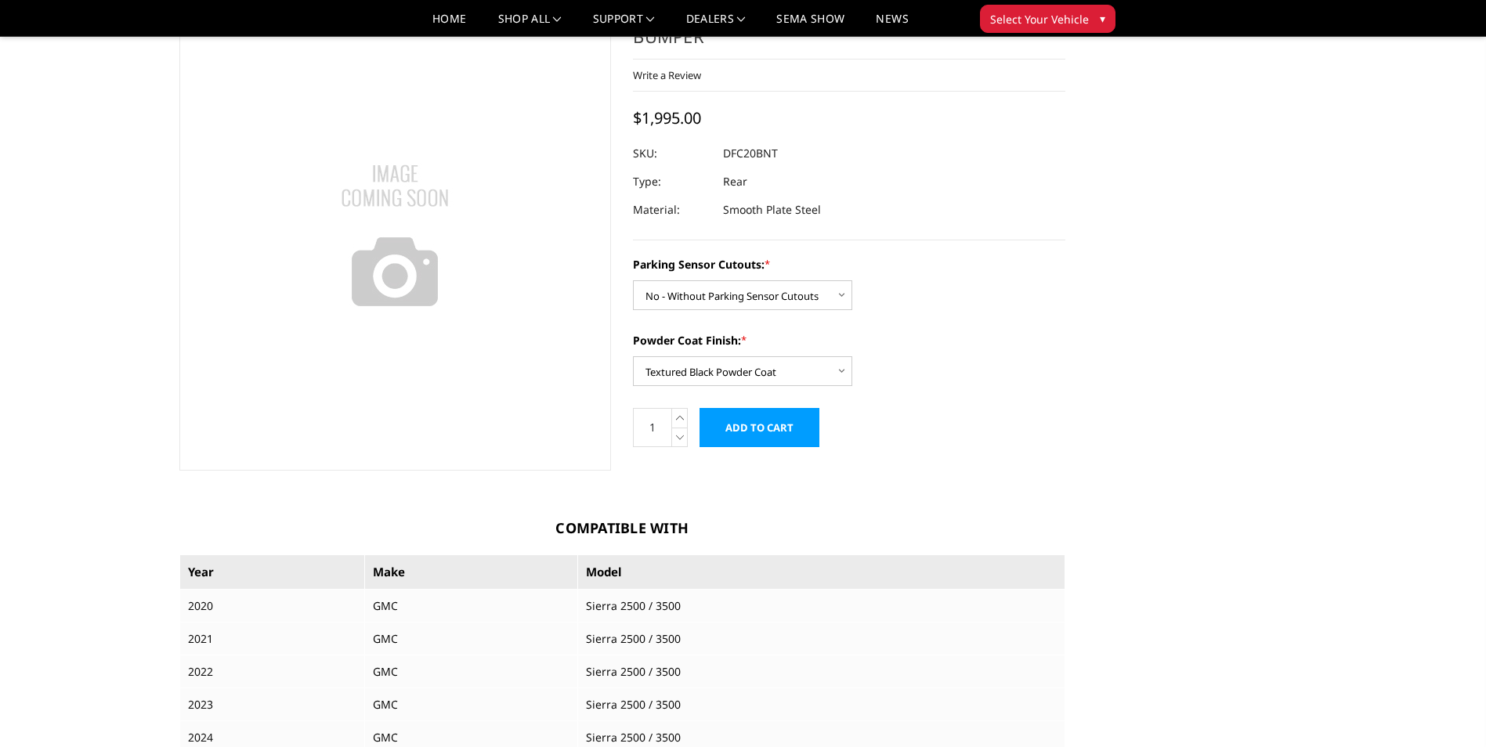
click at [724, 148] on dl "SKU: DFC20BNT UPC: Type: Rear Material: Smooth Plate Steel" at bounding box center [849, 181] width 432 height 85
drag, startPoint x: 724, startPoint y: 145, endPoint x: 763, endPoint y: 168, distance: 45.3
click at [763, 168] on dl "SKU: DFC20BNT UPC: Type: Rear Material: Smooth Plate Steel" at bounding box center [849, 181] width 432 height 85
drag, startPoint x: 781, startPoint y: 156, endPoint x: 705, endPoint y: 154, distance: 76.0
click at [705, 154] on dl "SKU: DFC20BNT UPC: Type: Rear Material: Smooth Plate Steel" at bounding box center [849, 181] width 432 height 85
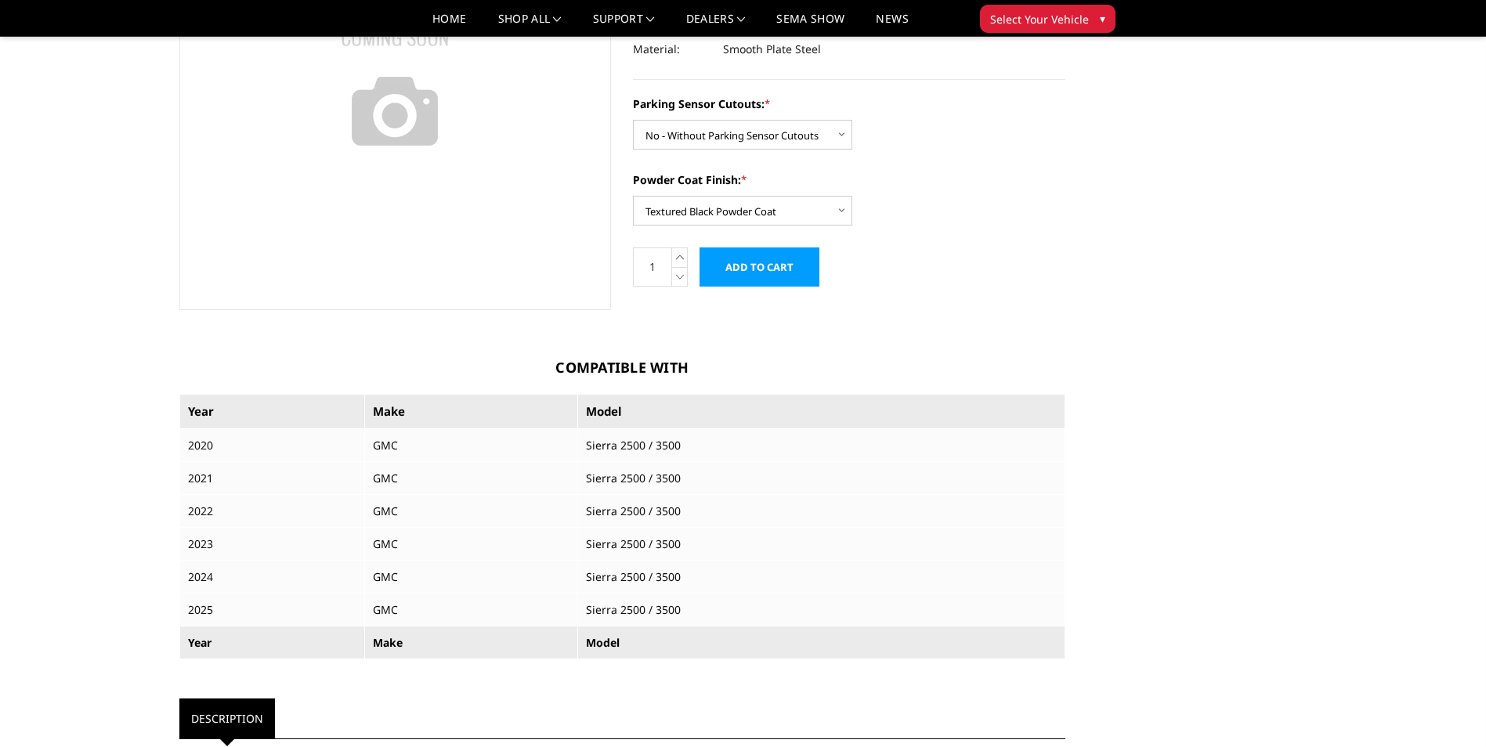
scroll to position [235, 0]
